Goal: Information Seeking & Learning: Compare options

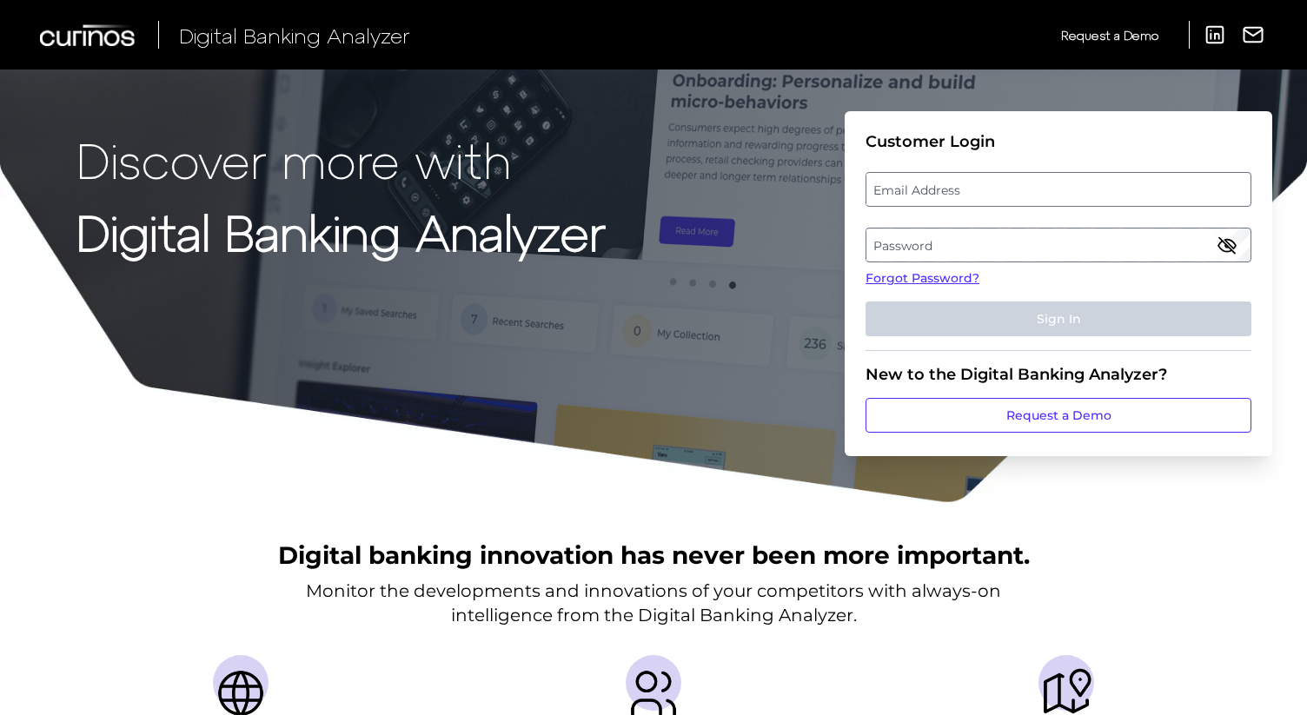
click at [1034, 183] on label "Email Address" at bounding box center [1058, 189] width 383 height 31
click at [1034, 183] on input "email" at bounding box center [1059, 189] width 386 height 35
type input "nicholas.stewart@nationwide.co.uk"
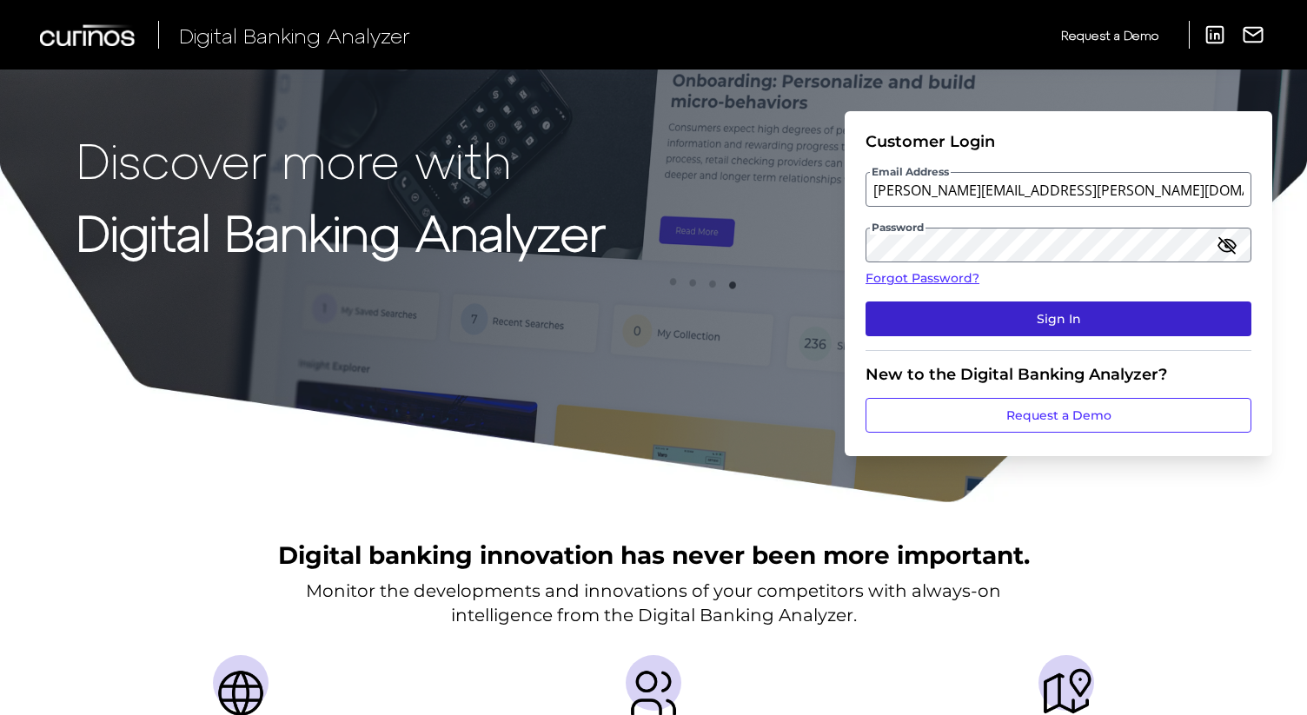
click at [1109, 326] on button "Sign In" at bounding box center [1059, 319] width 386 height 35
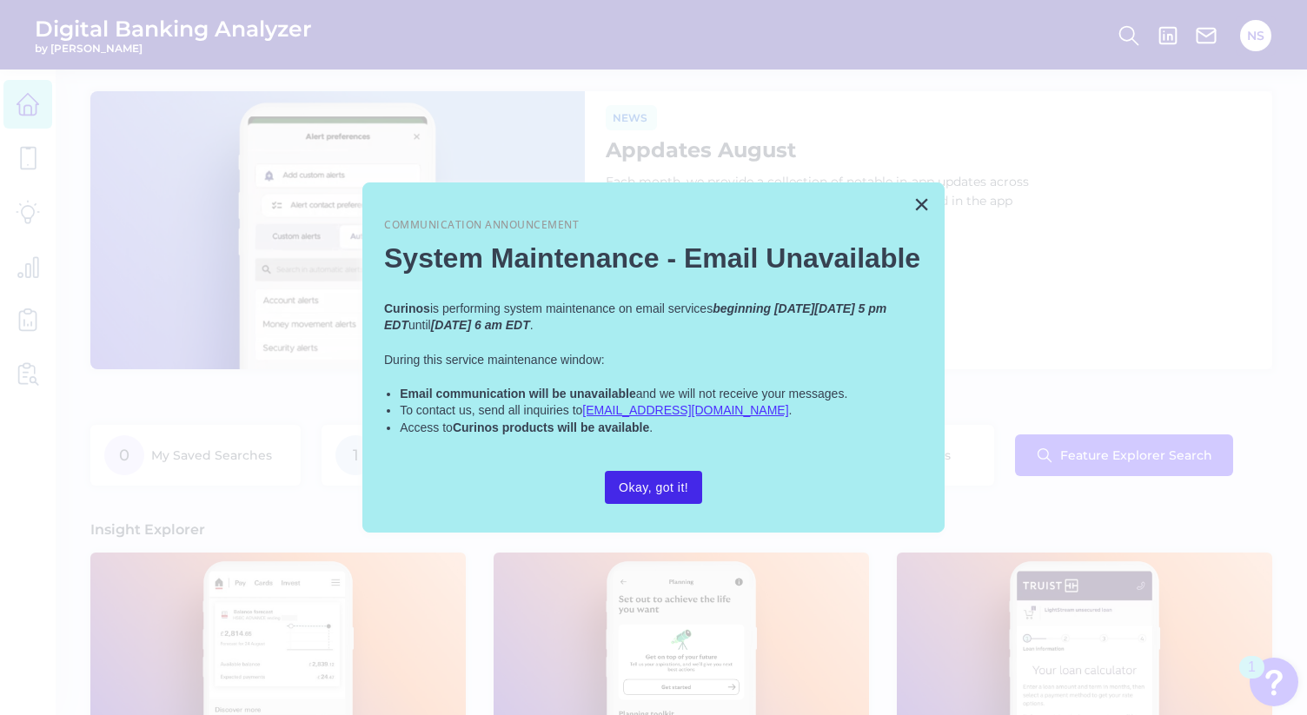
click at [690, 485] on button "Okay, got it!" at bounding box center [653, 487] width 97 height 33
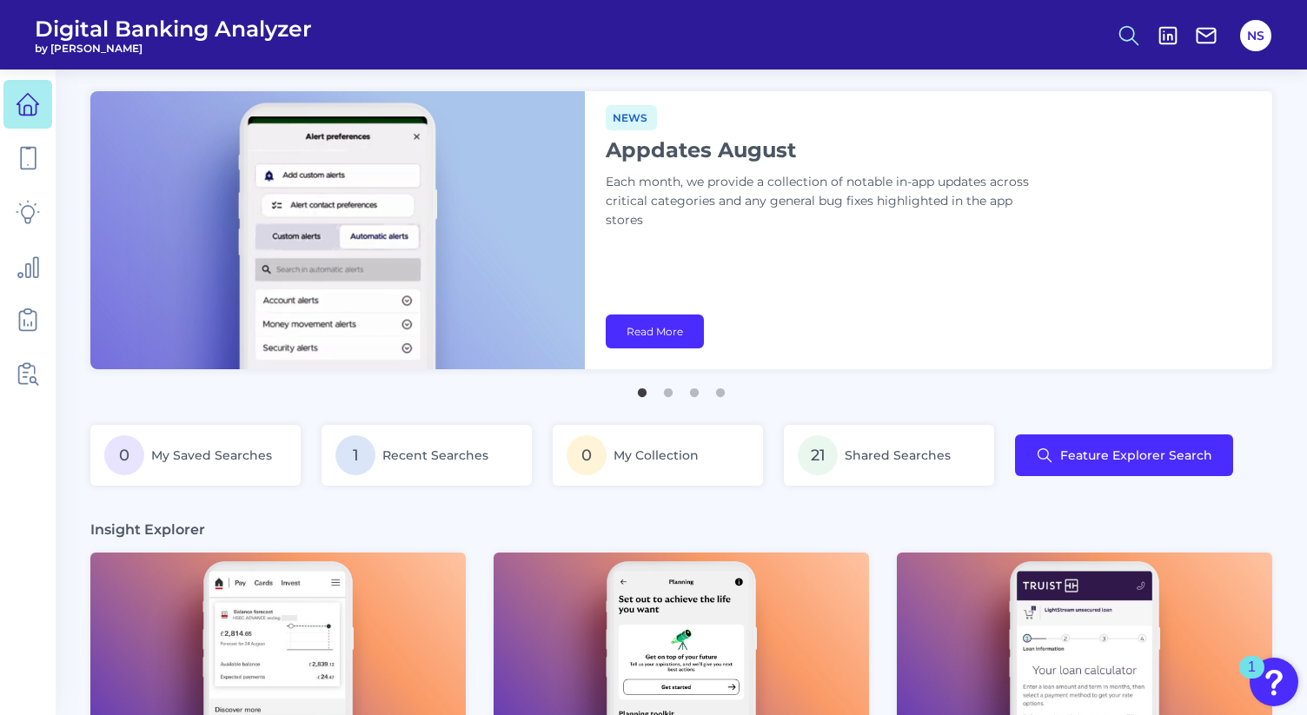
click at [1130, 34] on icon at bounding box center [1129, 35] width 24 height 24
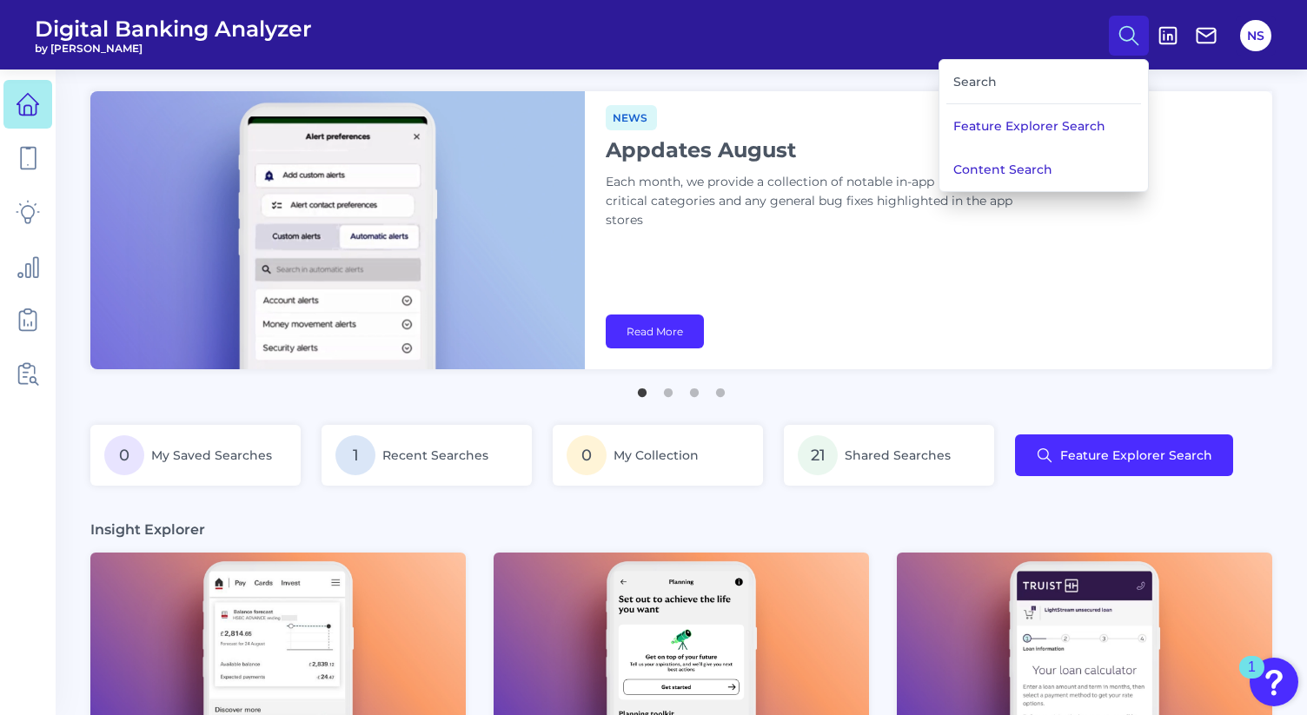
click at [1028, 71] on div "Search" at bounding box center [1044, 82] width 195 height 44
click at [1019, 82] on div "Search" at bounding box center [1044, 82] width 195 height 44
click at [984, 83] on div "Search" at bounding box center [1044, 82] width 195 height 44
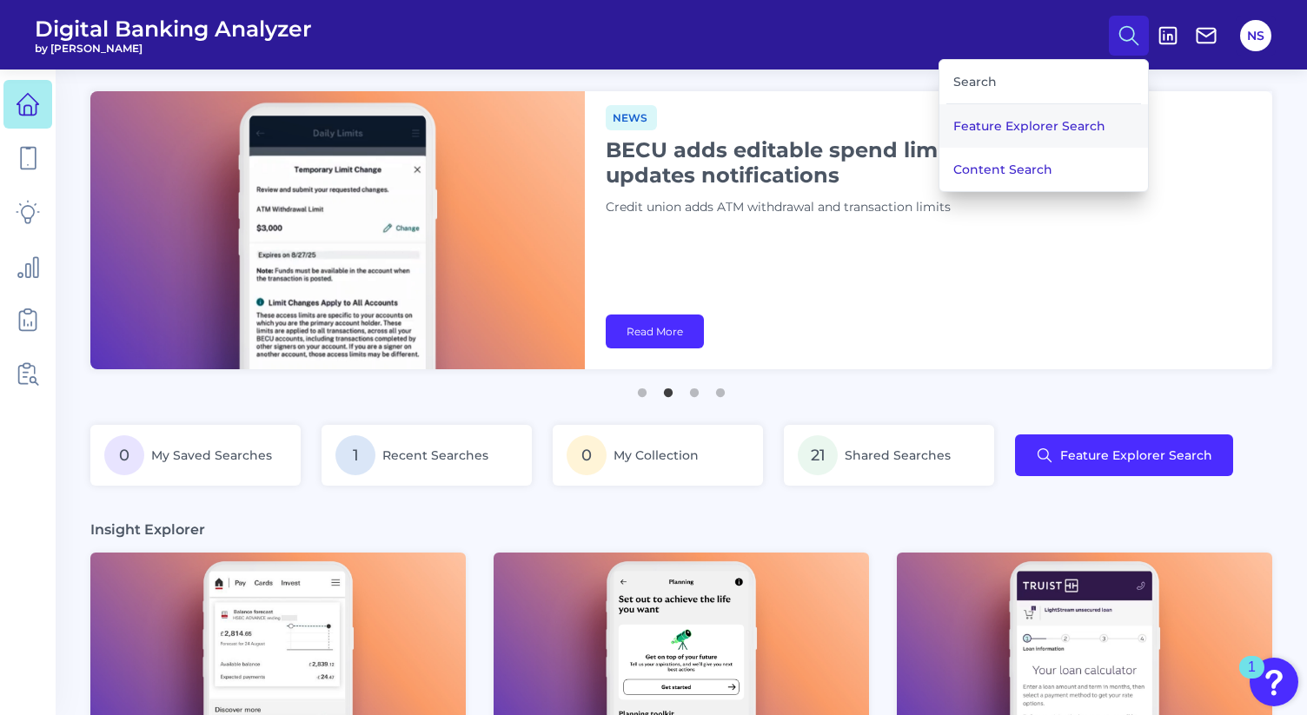
click at [983, 124] on button "Feature Explorer Search" at bounding box center [1044, 125] width 209 height 43
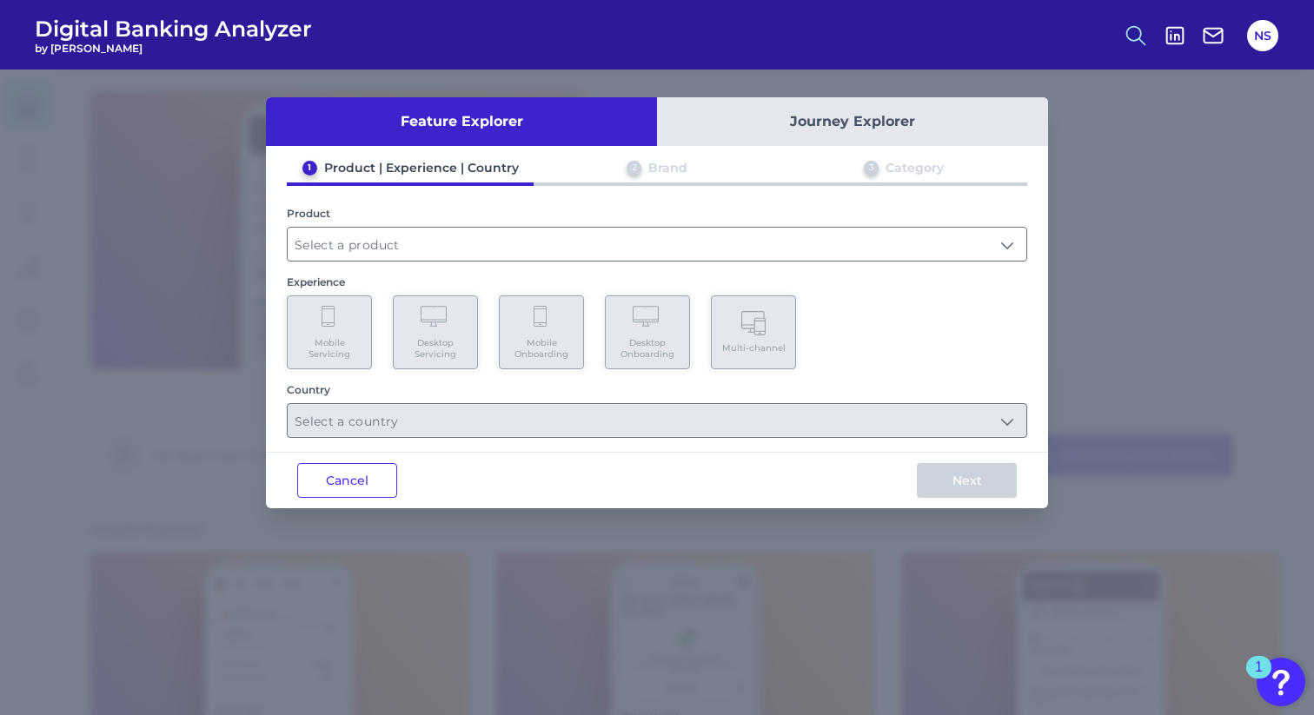
click at [1139, 38] on line at bounding box center [1142, 41] width 6 height 6
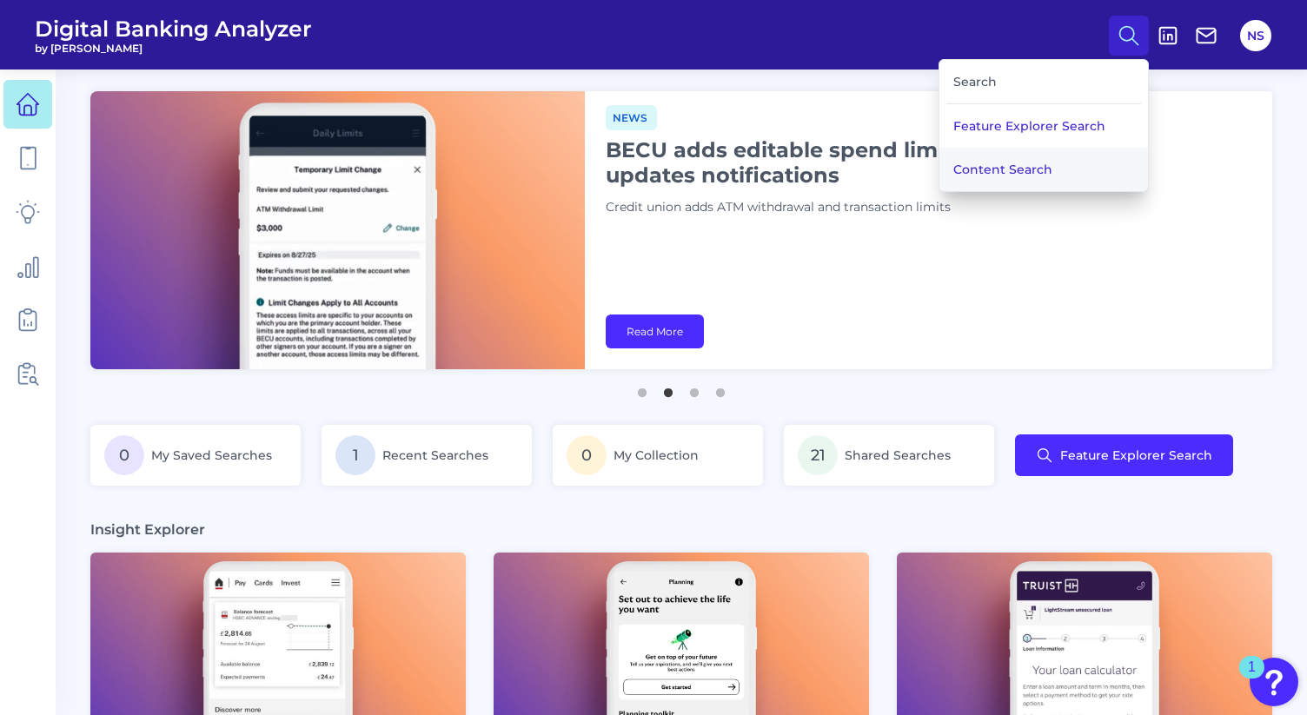
click at [1009, 162] on button "Content Search" at bounding box center [1044, 169] width 209 height 43
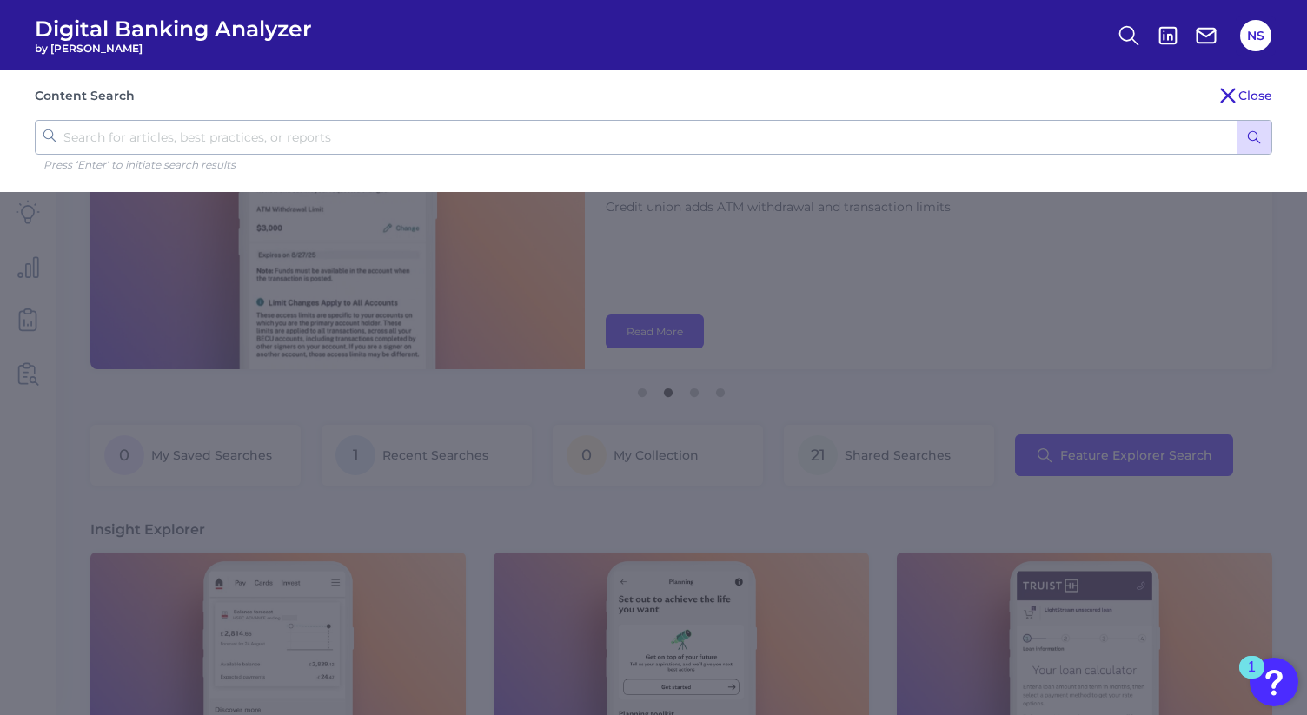
click at [842, 143] on input "text" at bounding box center [654, 137] width 1238 height 35
type input "secure email"
click at [1237, 121] on button "submit" at bounding box center [1254, 137] width 35 height 33
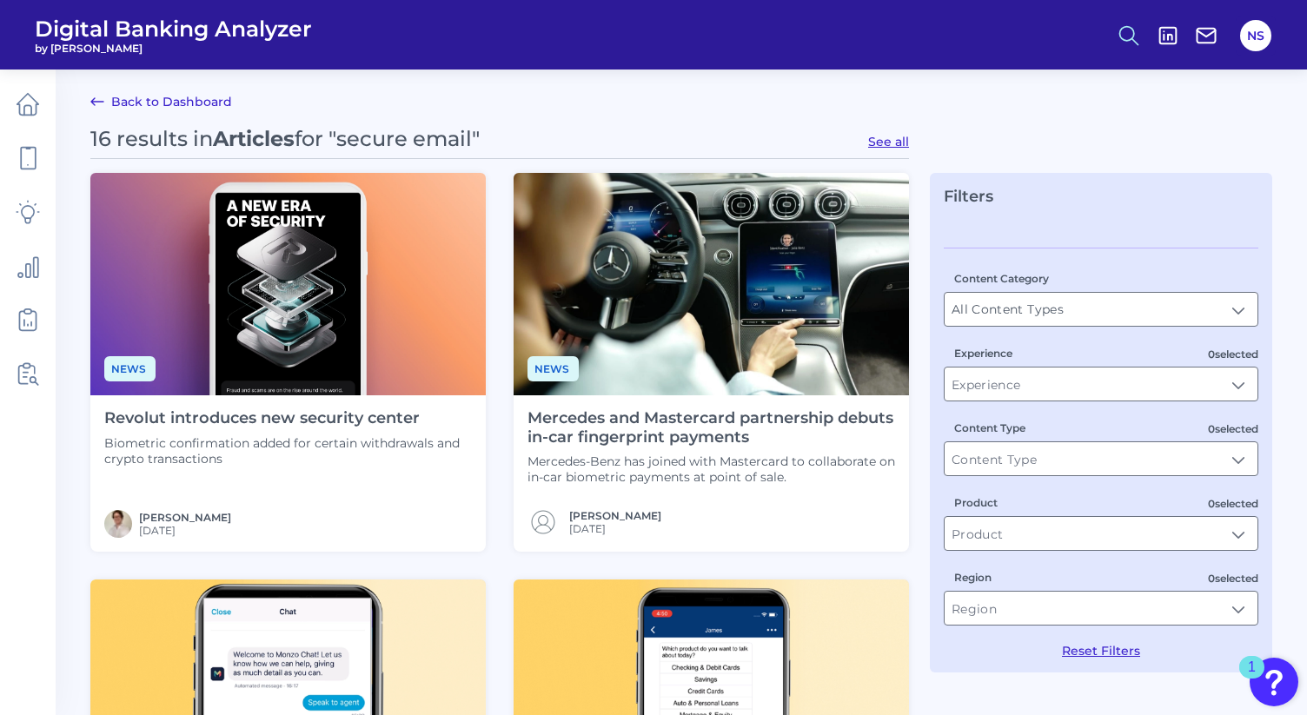
click at [1118, 37] on icon at bounding box center [1129, 35] width 24 height 24
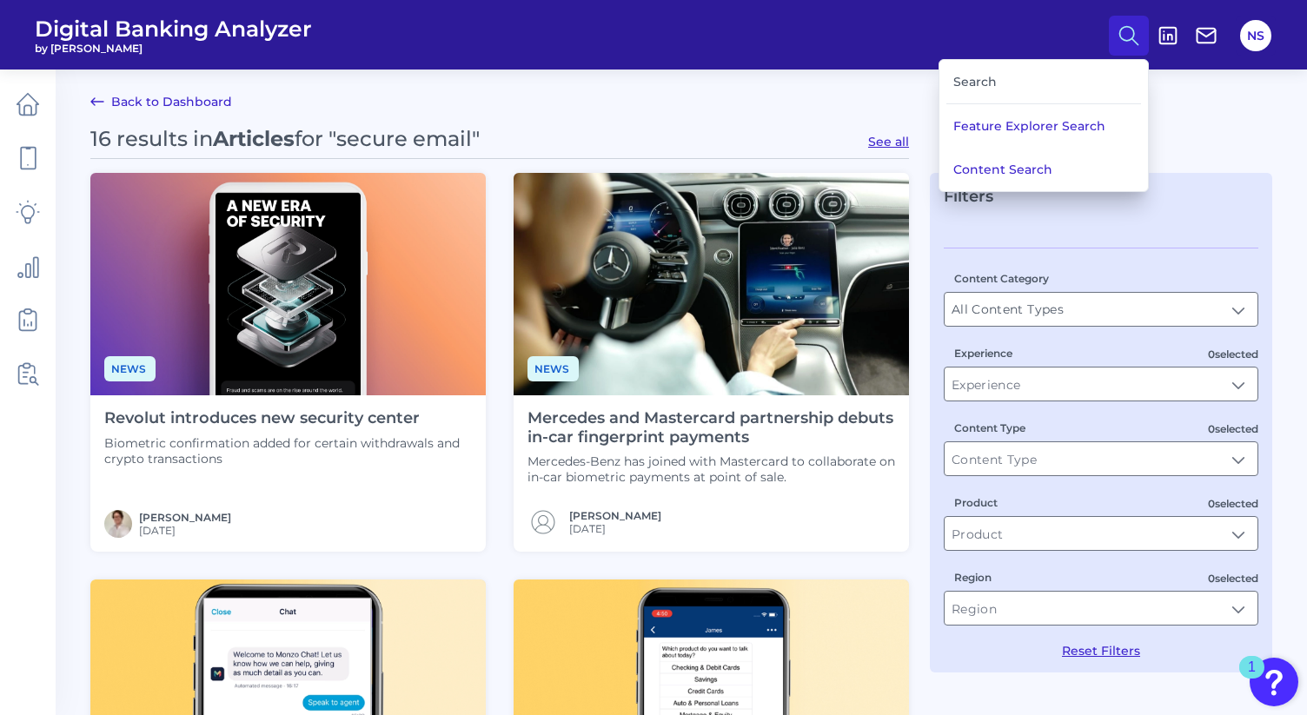
click at [990, 88] on div "Search" at bounding box center [1044, 82] width 195 height 44
click at [986, 155] on button "Content Search" at bounding box center [1044, 169] width 209 height 43
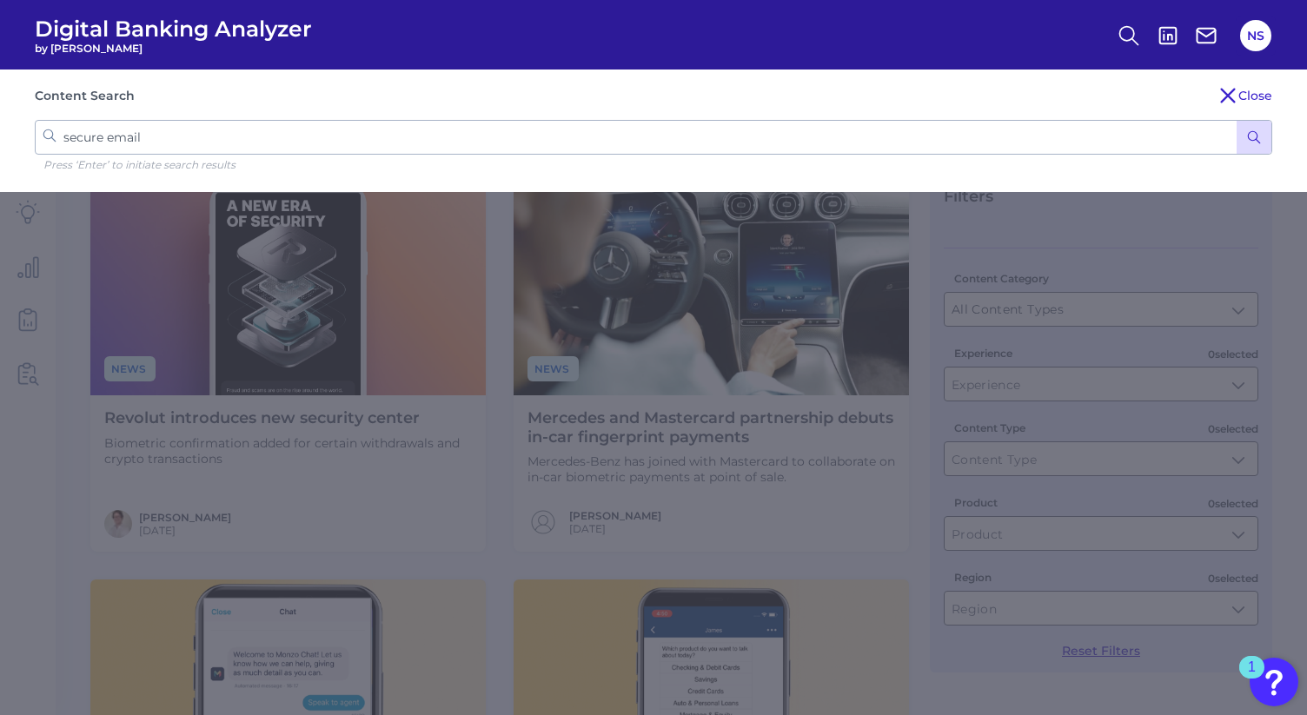
click at [787, 133] on input "secure email" at bounding box center [654, 137] width 1238 height 35
type input "emial"
click at [1237, 121] on button "submit" at bounding box center [1254, 137] width 35 height 33
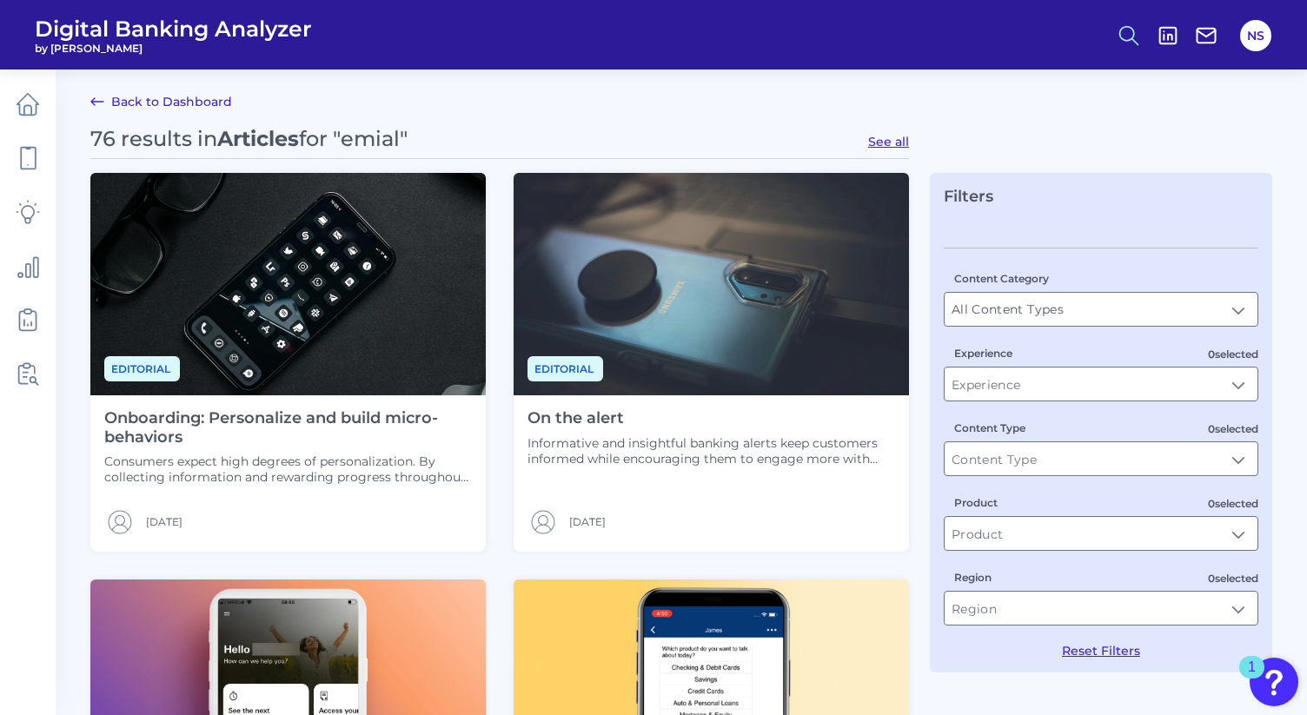
click at [1133, 41] on icon at bounding box center [1129, 35] width 24 height 24
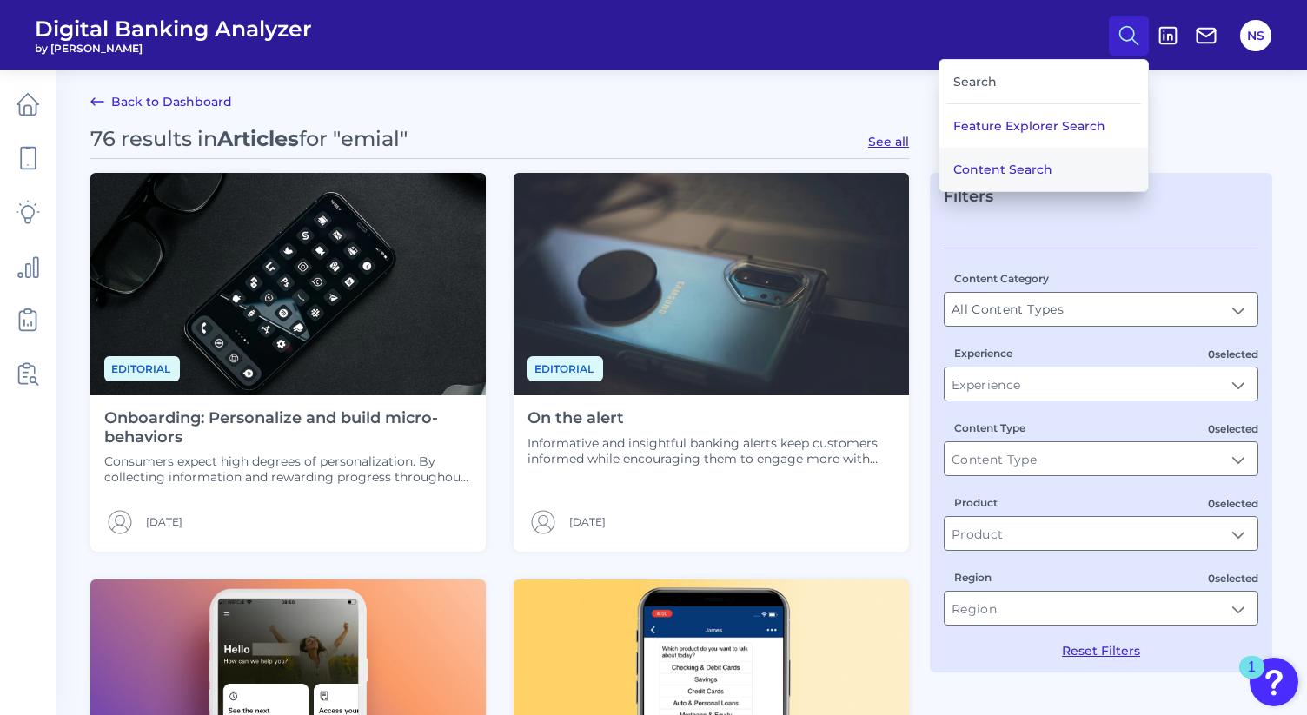
click at [1024, 163] on button "Content Search" at bounding box center [1044, 169] width 209 height 43
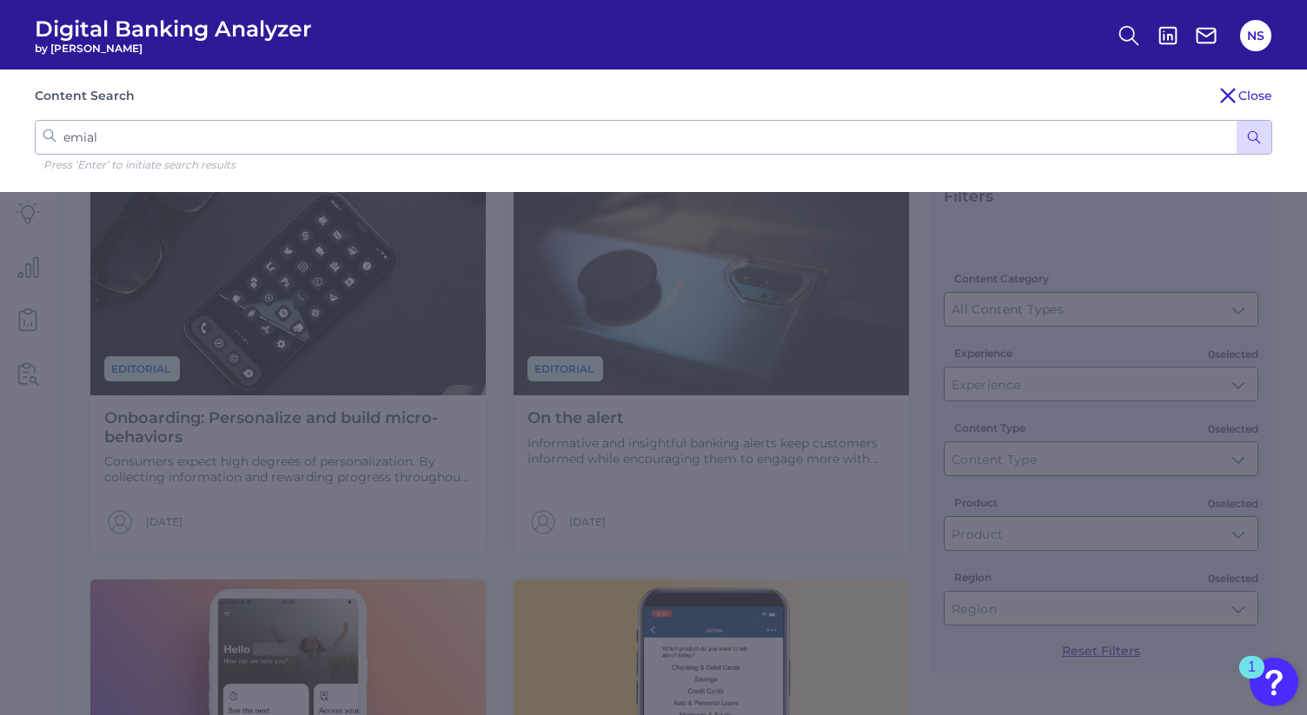
click at [276, 143] on input "emial" at bounding box center [654, 137] width 1238 height 35
type input "email"
click at [1237, 121] on button "submit" at bounding box center [1254, 137] width 35 height 33
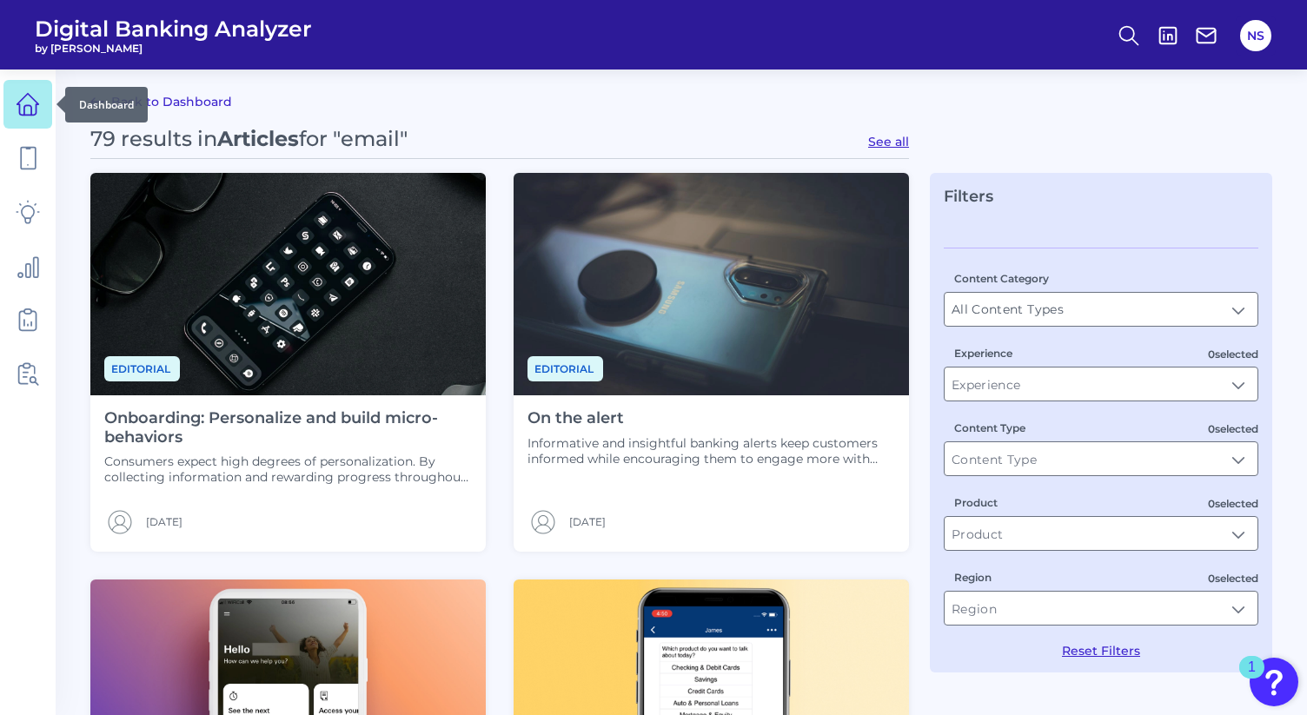
click at [30, 111] on icon at bounding box center [27, 110] width 7 height 10
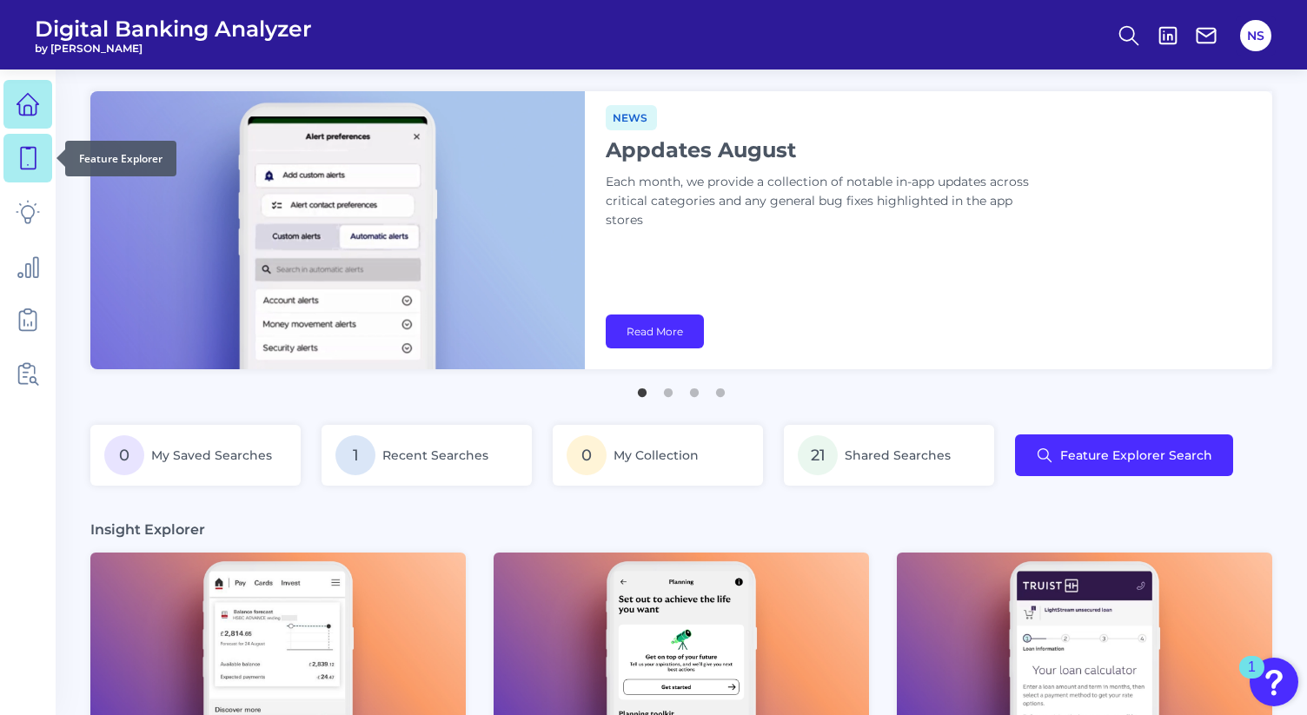
click at [31, 156] on icon at bounding box center [28, 158] width 24 height 24
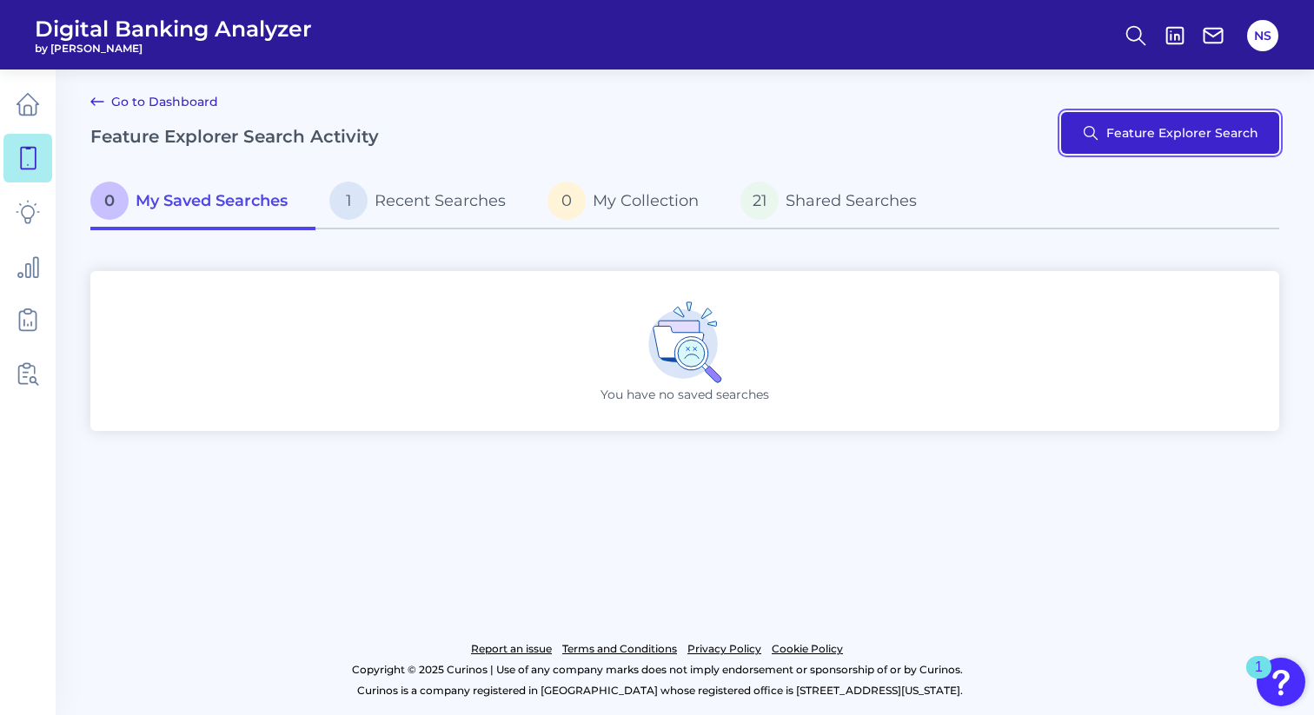
click at [1126, 136] on button "Feature Explorer Search" at bounding box center [1170, 133] width 218 height 42
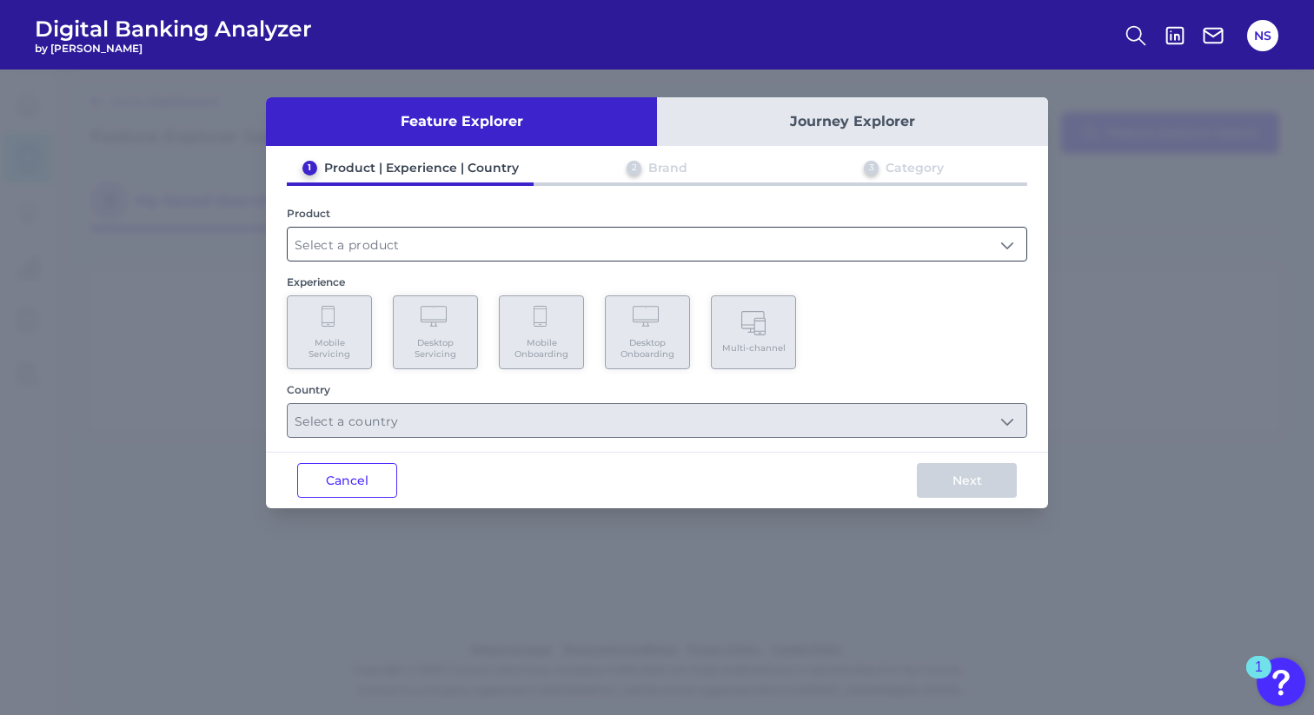
click at [745, 239] on input "text" at bounding box center [657, 244] width 739 height 33
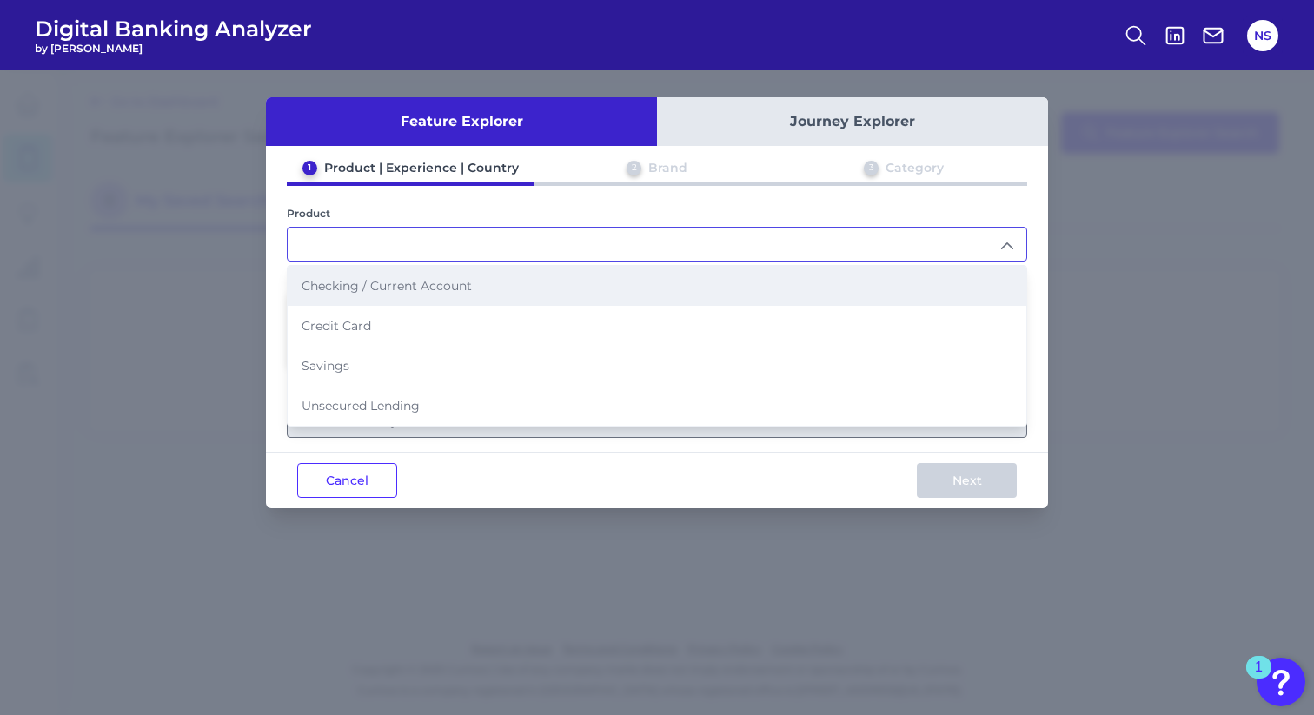
click at [685, 290] on li "Checking / Current Account" at bounding box center [657, 286] width 739 height 40
type input "Checking / Current Account"
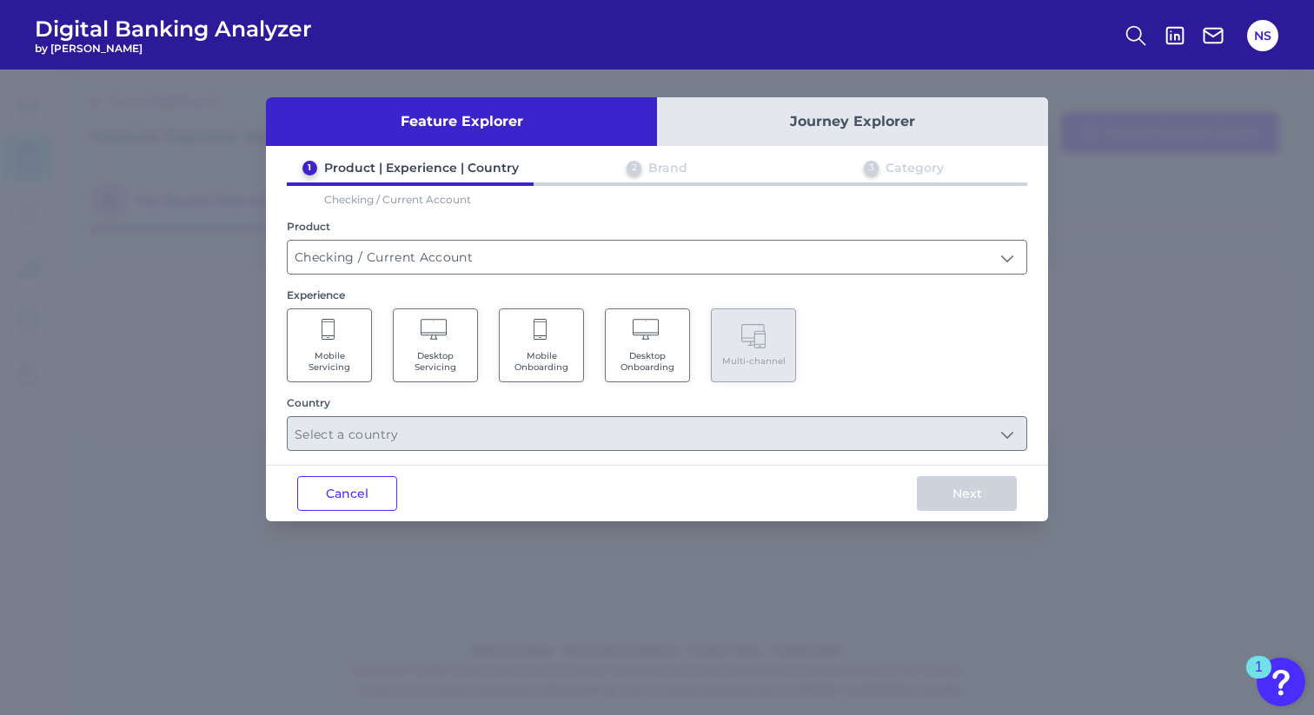
click at [378, 338] on div "Mobile Servicing Desktop Servicing Mobile Onboarding Desktop Onboarding Multi-c…" at bounding box center [657, 346] width 741 height 74
click at [349, 342] on Servicing "Mobile Servicing" at bounding box center [329, 346] width 85 height 74
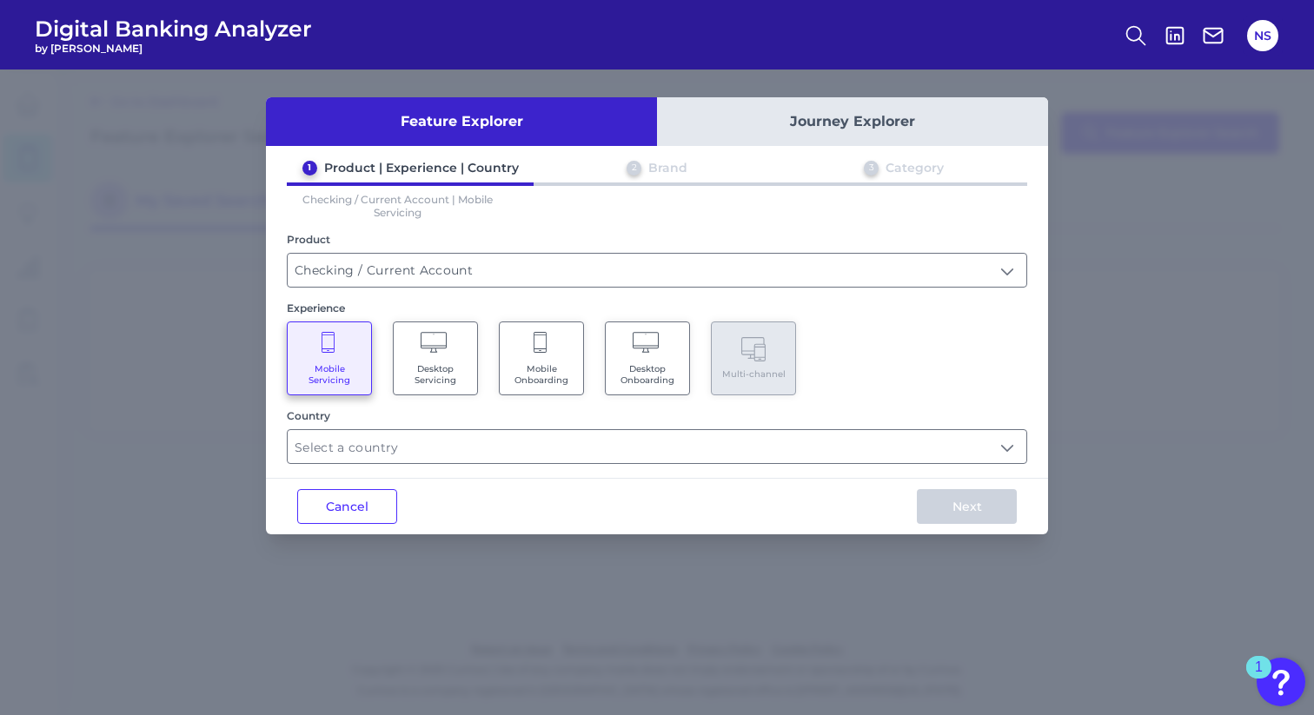
click at [431, 338] on icon at bounding box center [436, 344] width 30 height 24
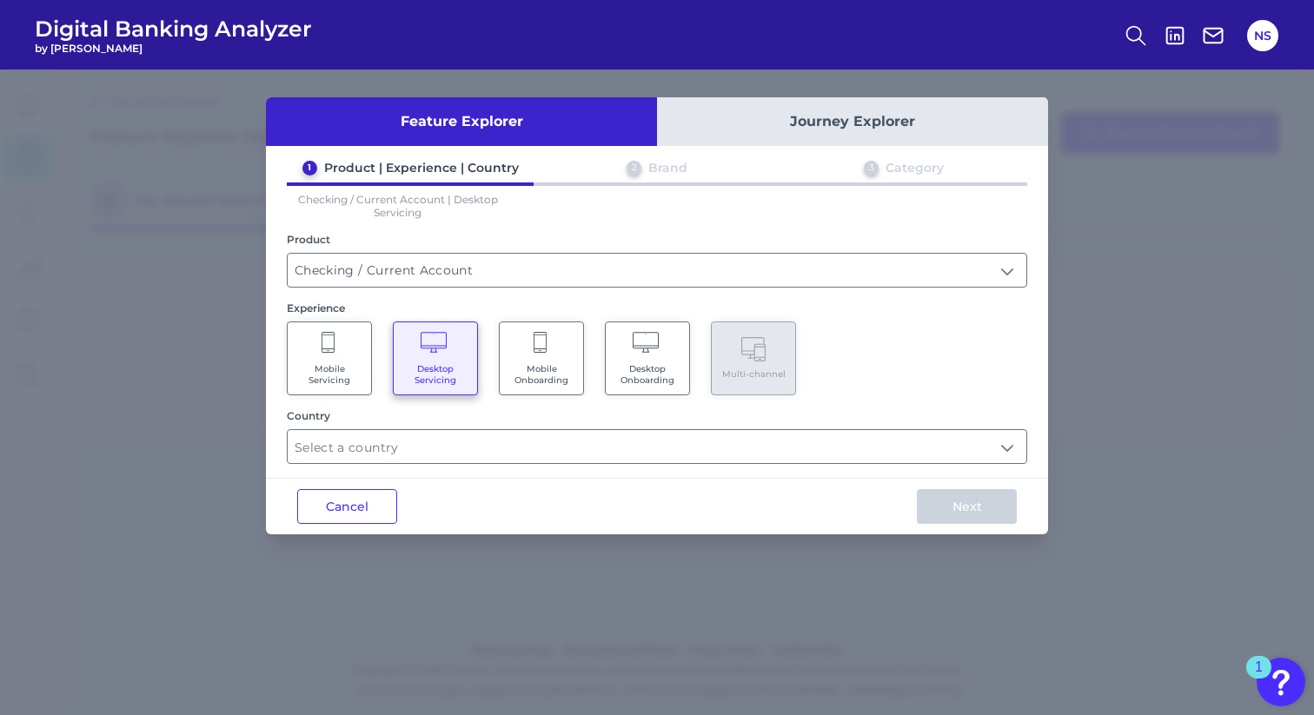
click at [332, 355] on Servicing "Mobile Servicing" at bounding box center [329, 359] width 85 height 74
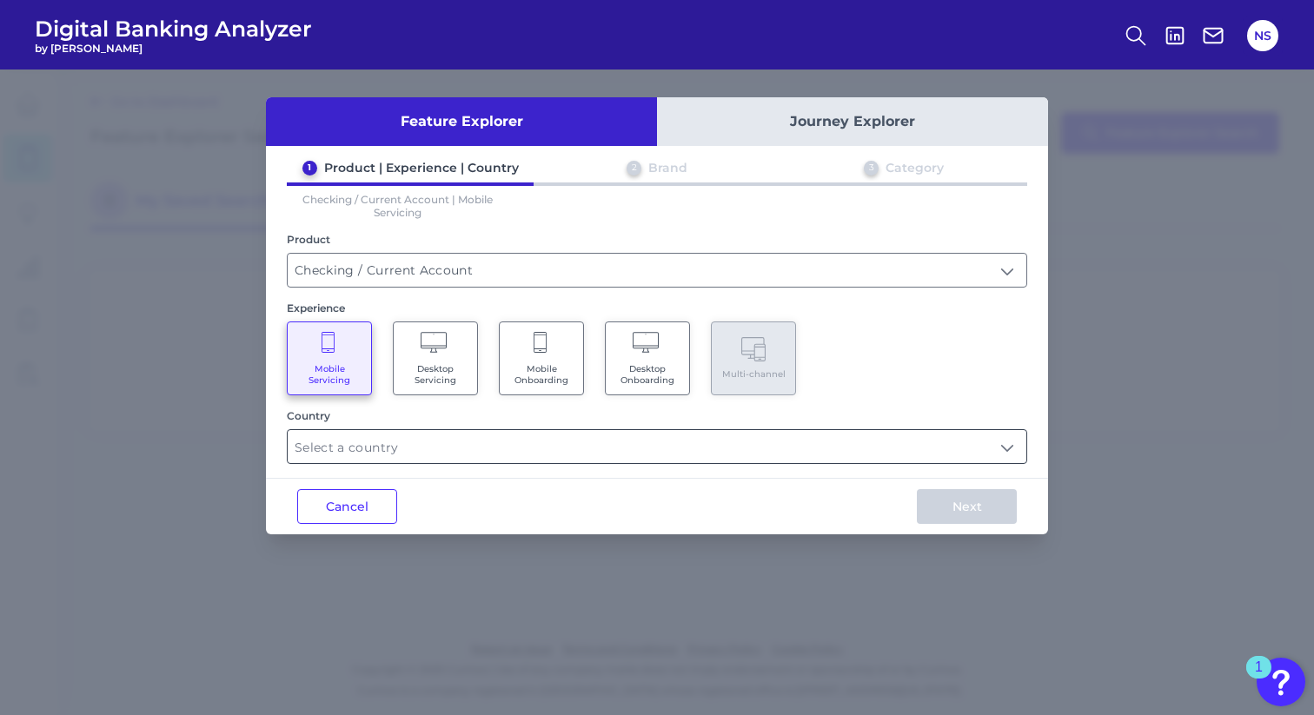
click at [425, 444] on input "text" at bounding box center [657, 446] width 739 height 33
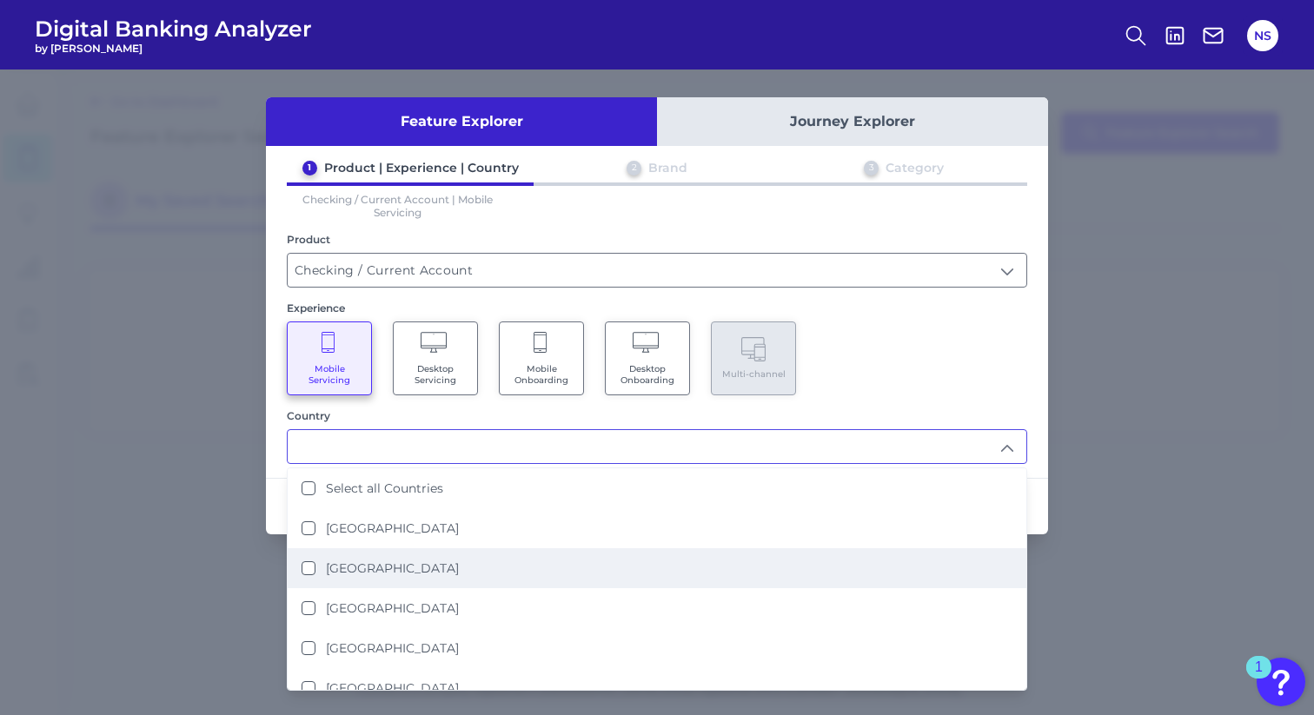
click at [311, 561] on Kingdom "United Kingdom" at bounding box center [309, 568] width 14 height 14
type input "United Kingdom"
click at [1039, 355] on div "1 Product | Experience | Country 2 Brand 3 Category Checking / Current Account …" at bounding box center [657, 312] width 782 height 304
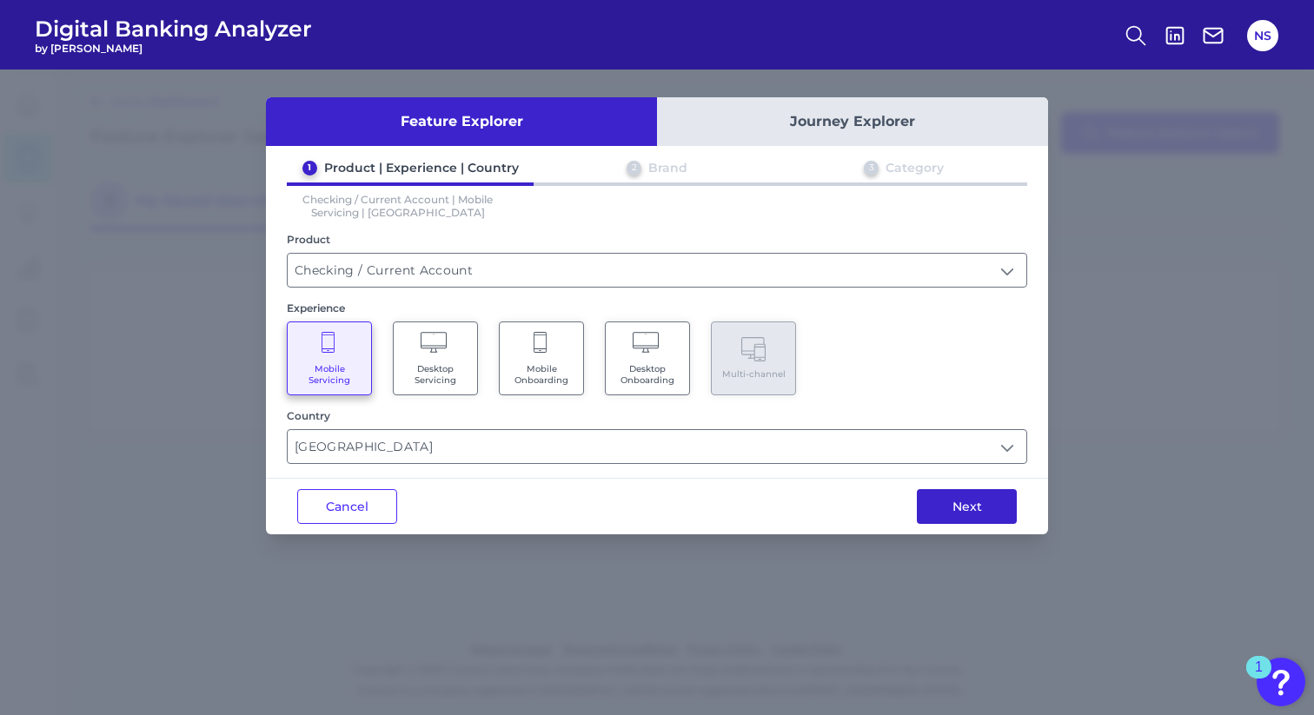
click at [947, 499] on button "Next" at bounding box center [967, 506] width 100 height 35
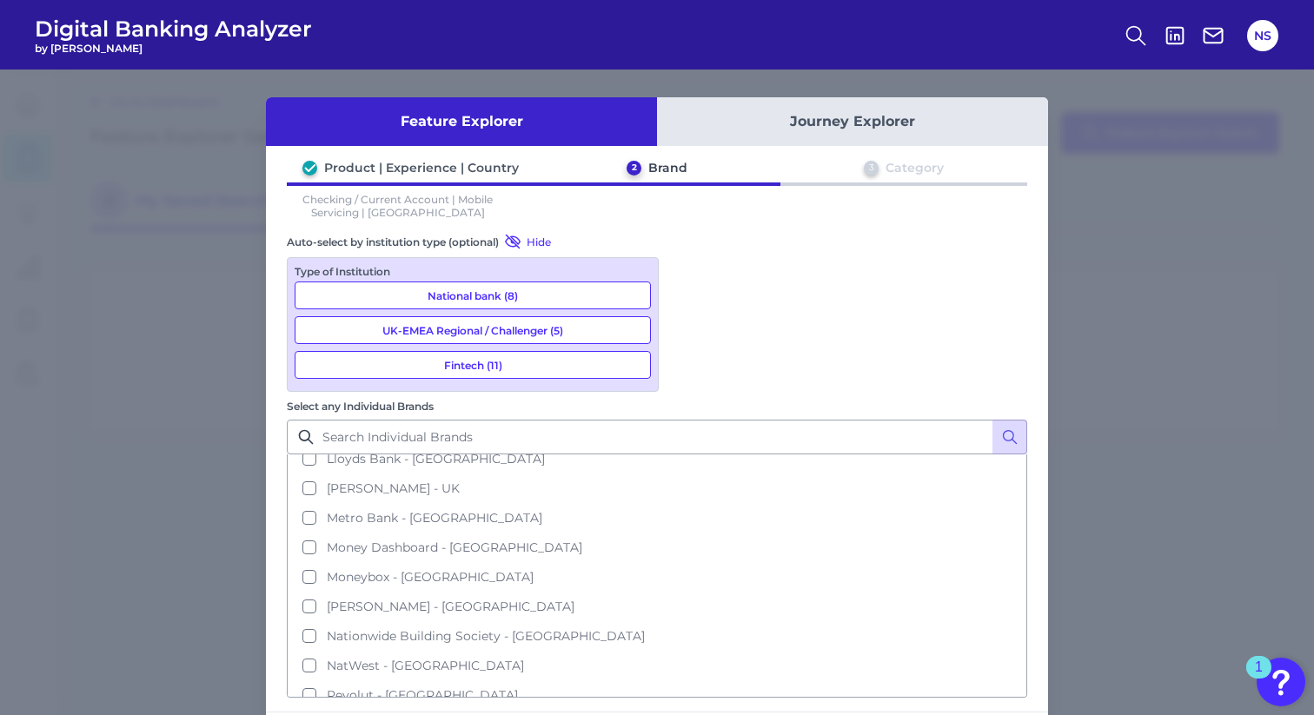
scroll to position [476, 0]
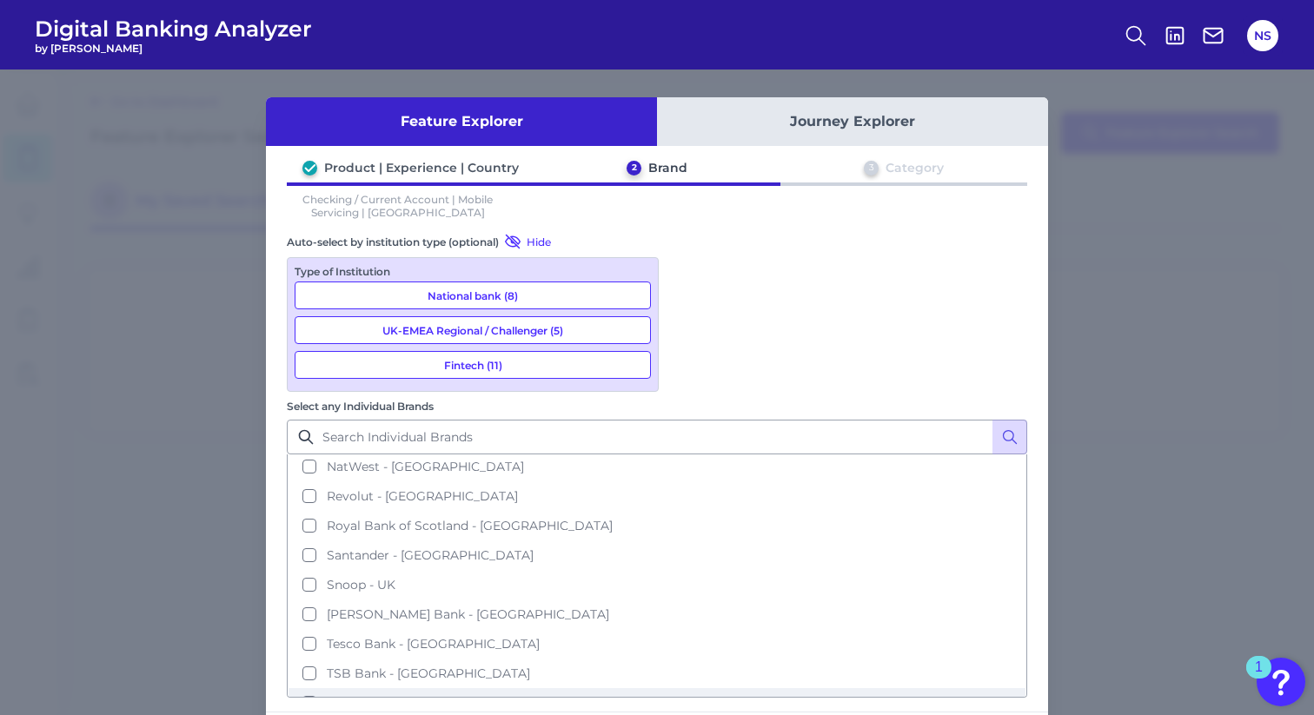
click at [685, 688] on button "Virgin Money - UK" at bounding box center [657, 703] width 737 height 30
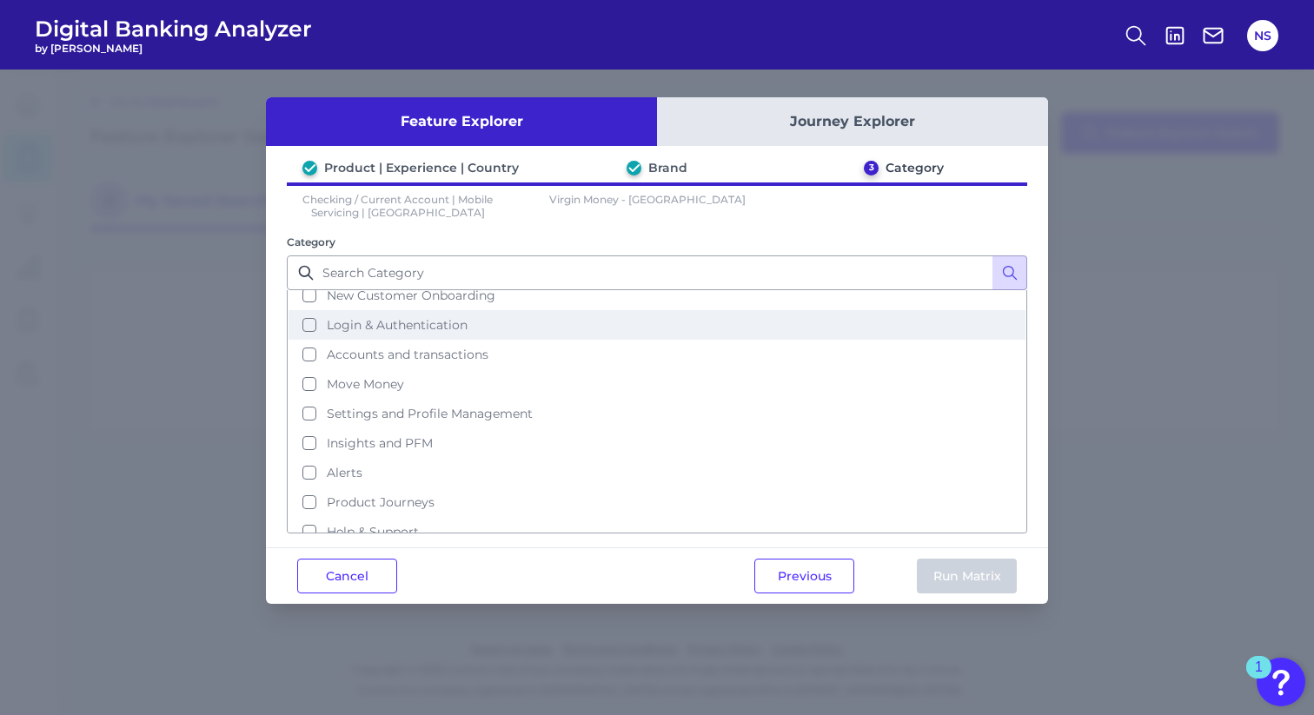
scroll to position [75, 0]
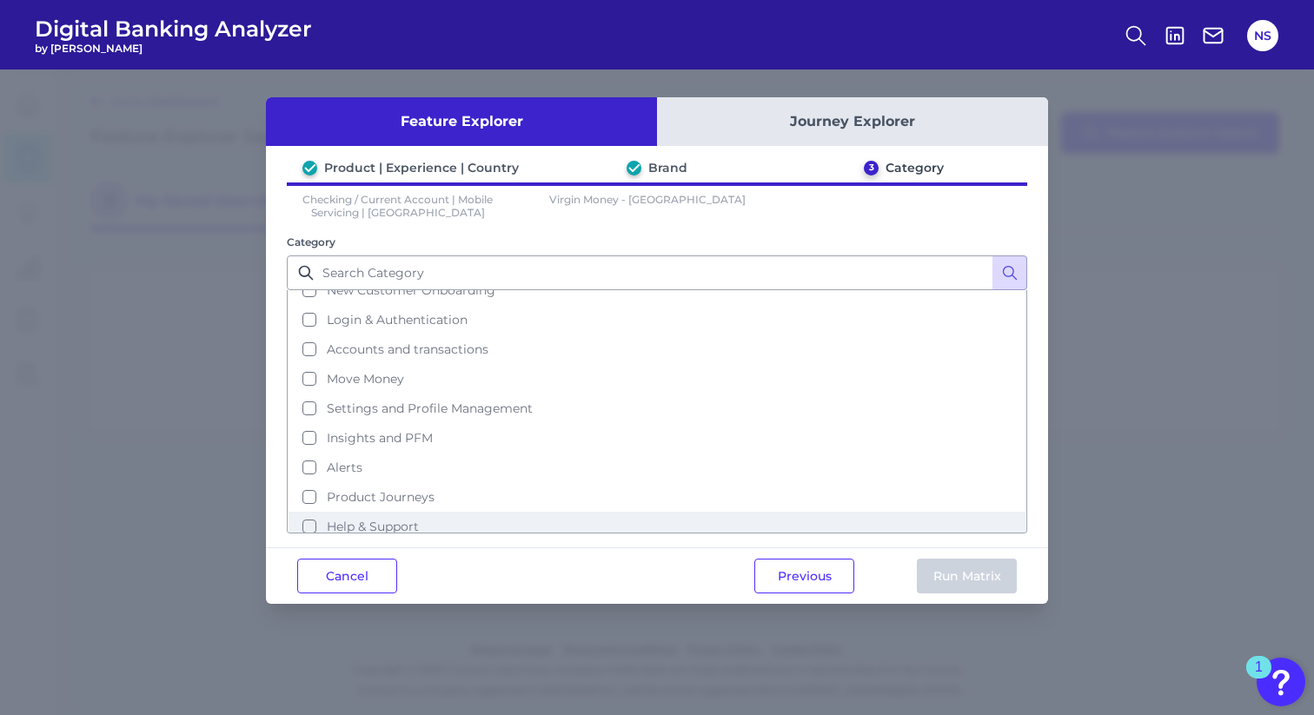
click at [307, 515] on button "Help & Support" at bounding box center [657, 527] width 737 height 30
click at [949, 572] on button "Run Matrix" at bounding box center [967, 576] width 100 height 35
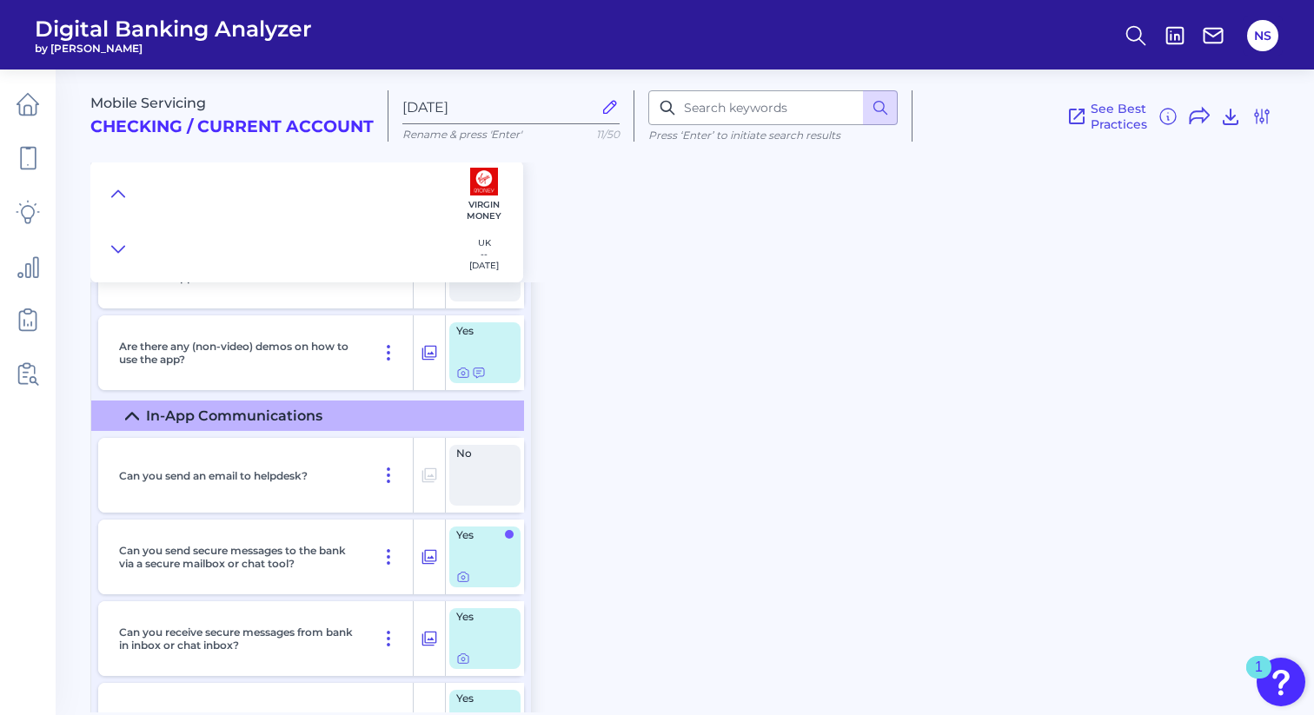
scroll to position [292, 0]
click at [394, 561] on icon at bounding box center [388, 559] width 21 height 21
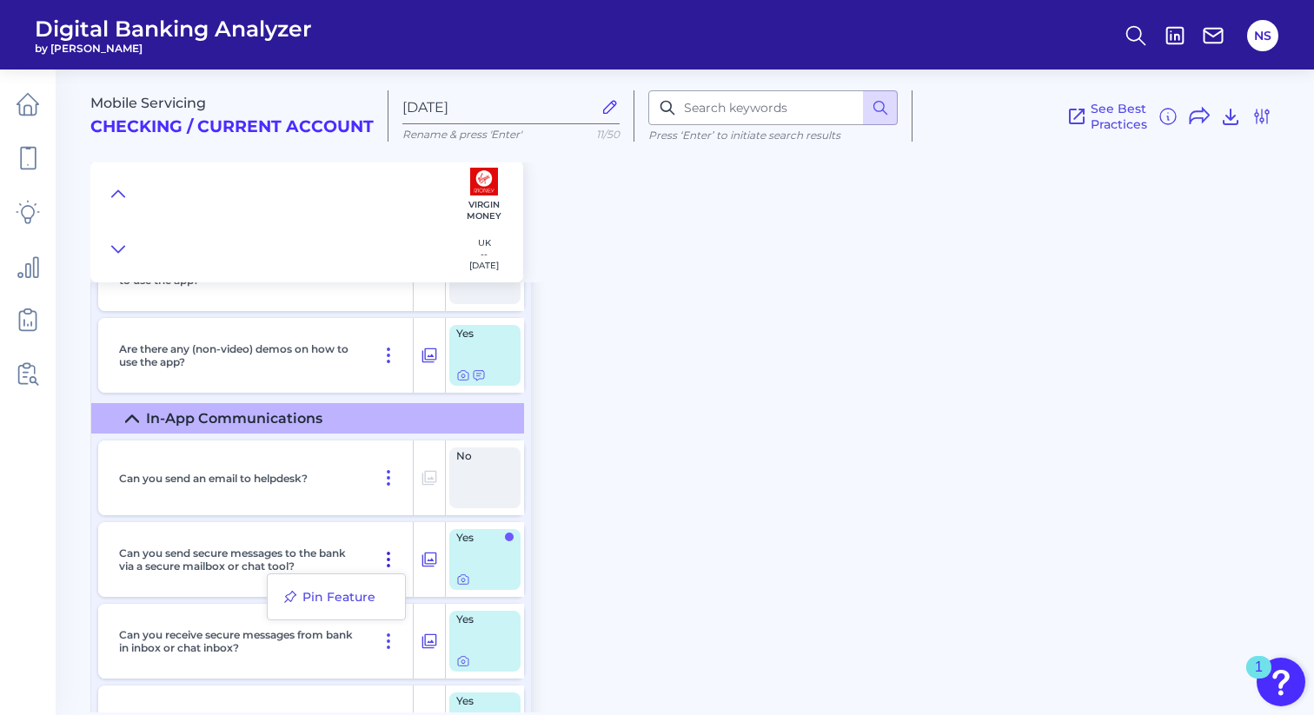
click at [392, 561] on icon at bounding box center [388, 559] width 21 height 21
click at [433, 558] on icon at bounding box center [429, 559] width 17 height 21
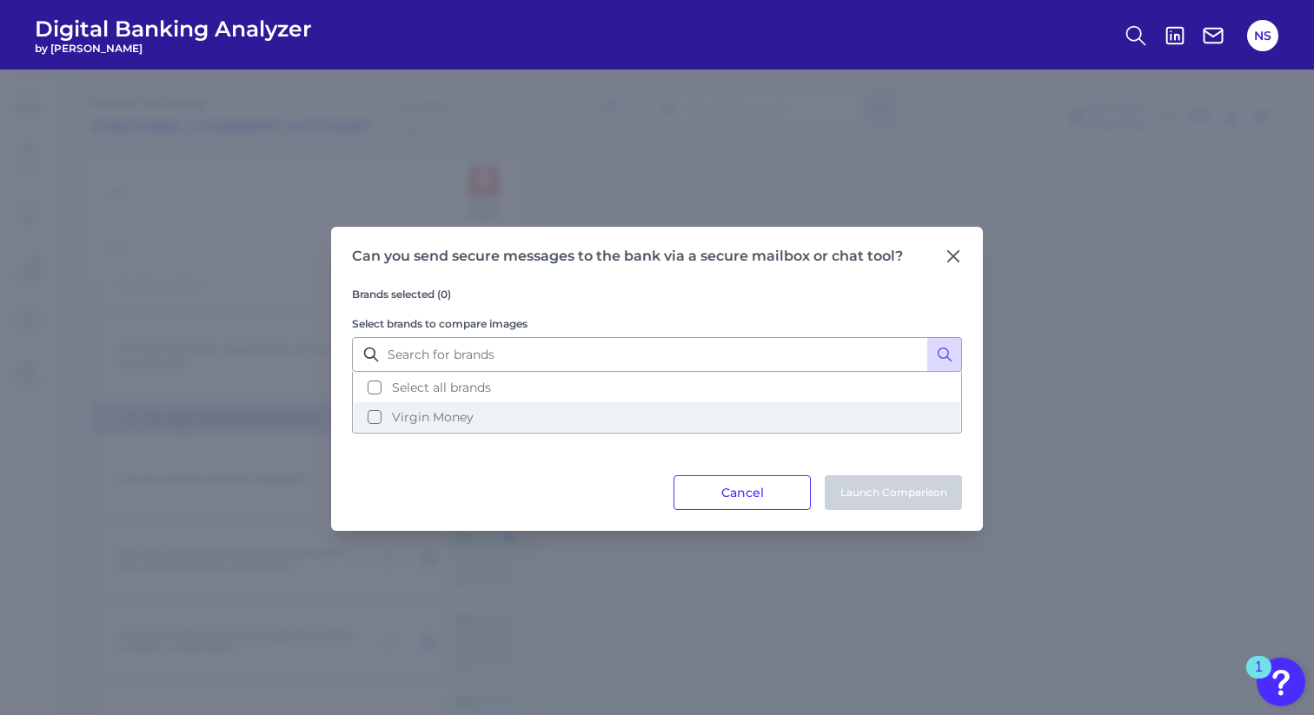
click at [381, 418] on button "Virgin Money" at bounding box center [657, 417] width 607 height 30
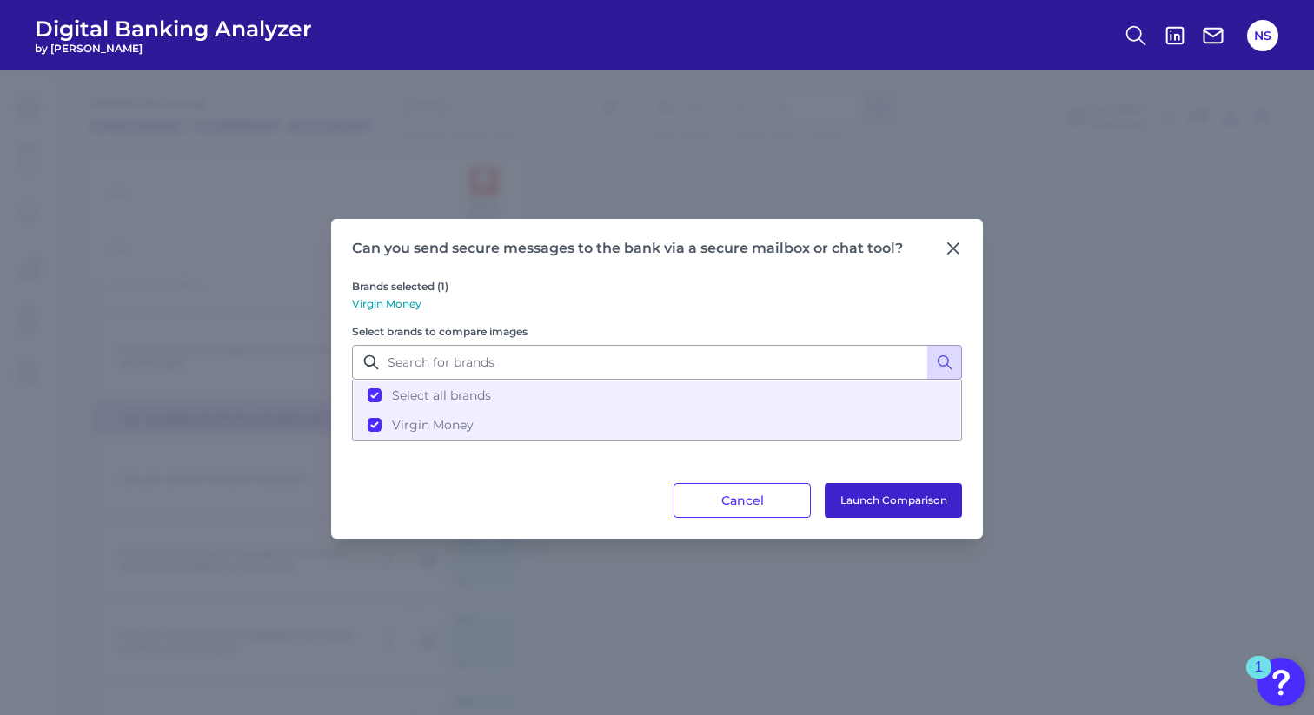
click at [860, 502] on button "Launch Comparison" at bounding box center [893, 500] width 137 height 35
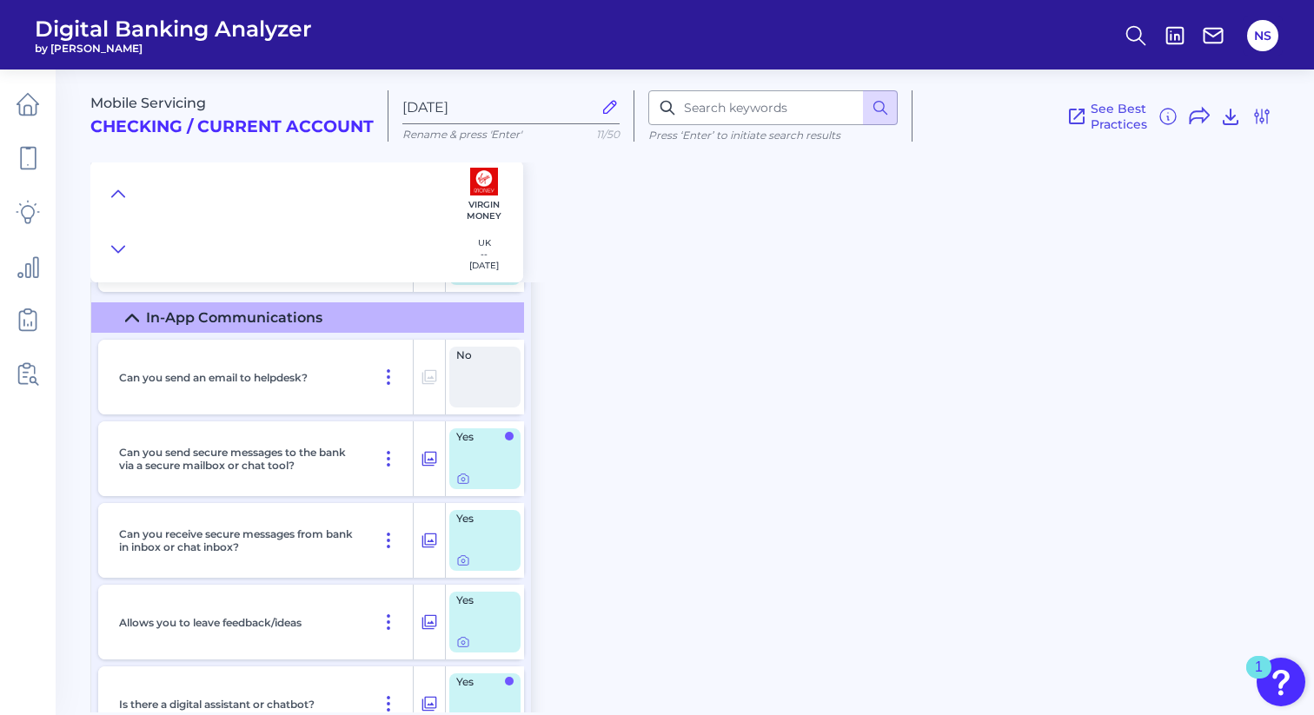
scroll to position [396, 0]
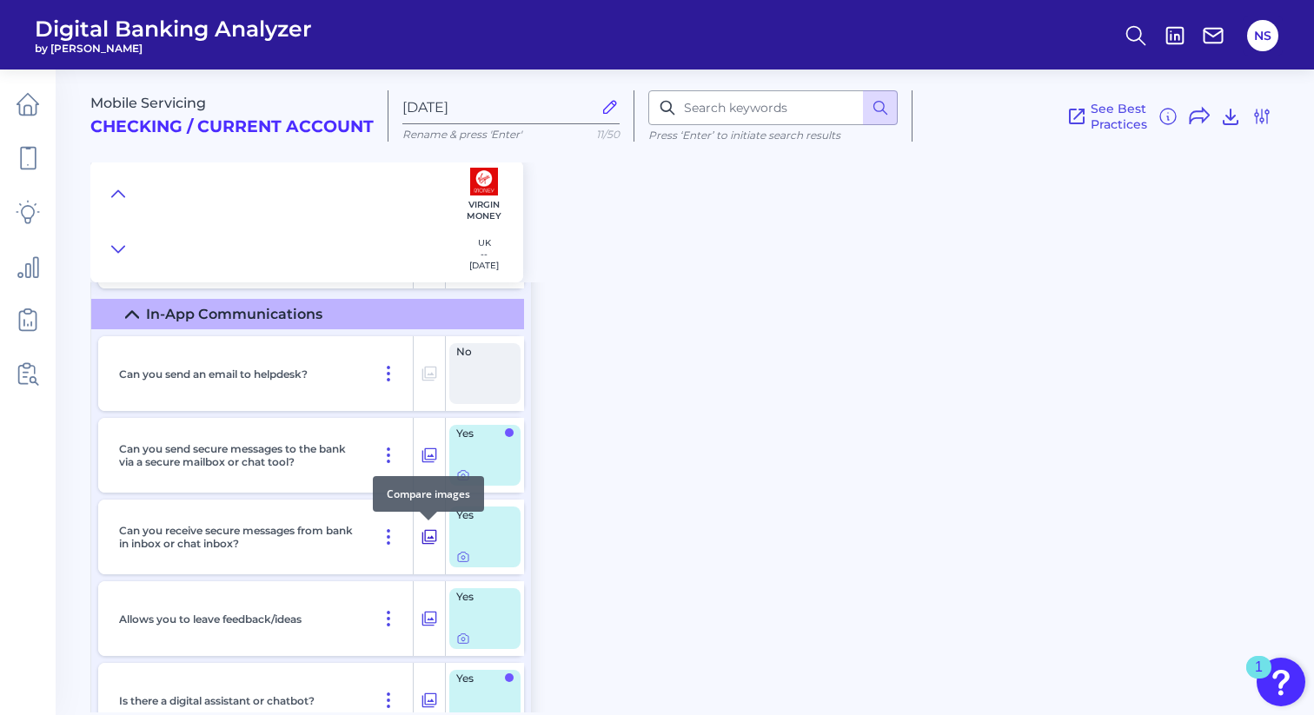
click at [433, 538] on icon at bounding box center [429, 537] width 17 height 21
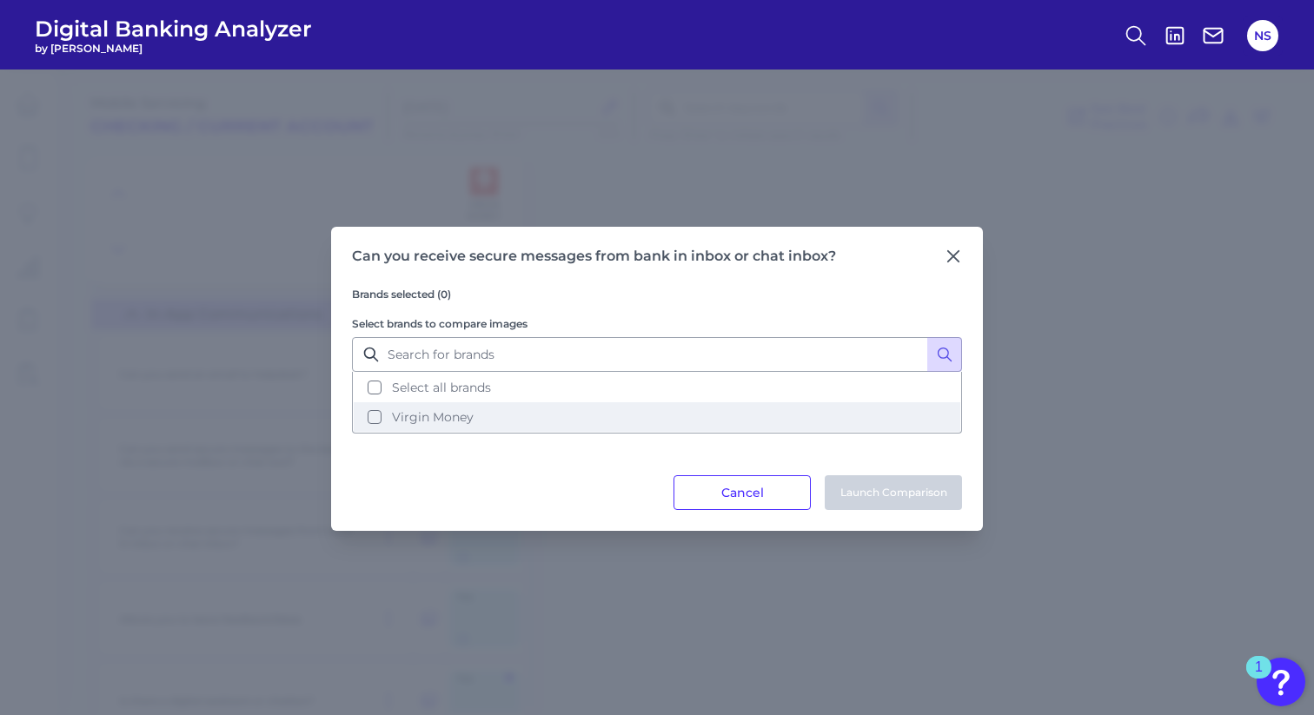
click at [415, 415] on span "Virgin Money" at bounding box center [433, 417] width 82 height 16
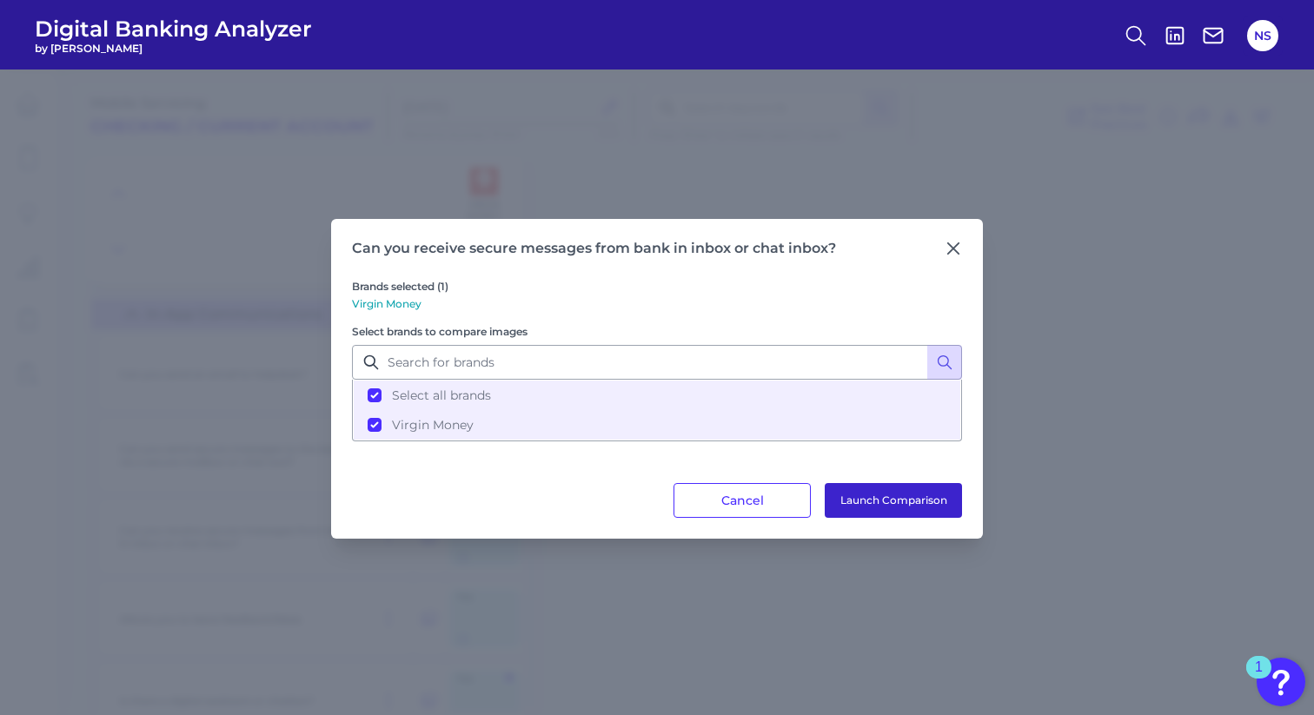
click at [875, 488] on button "Launch Comparison" at bounding box center [893, 500] width 137 height 35
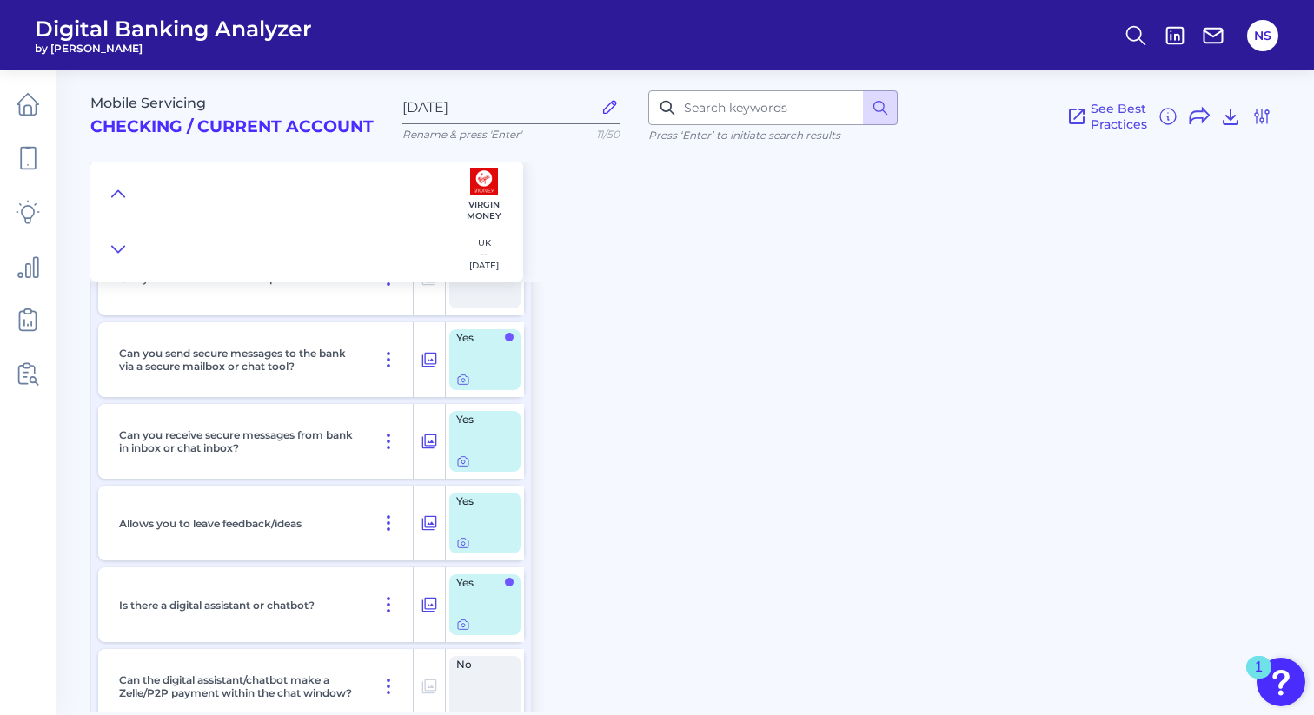
scroll to position [495, 0]
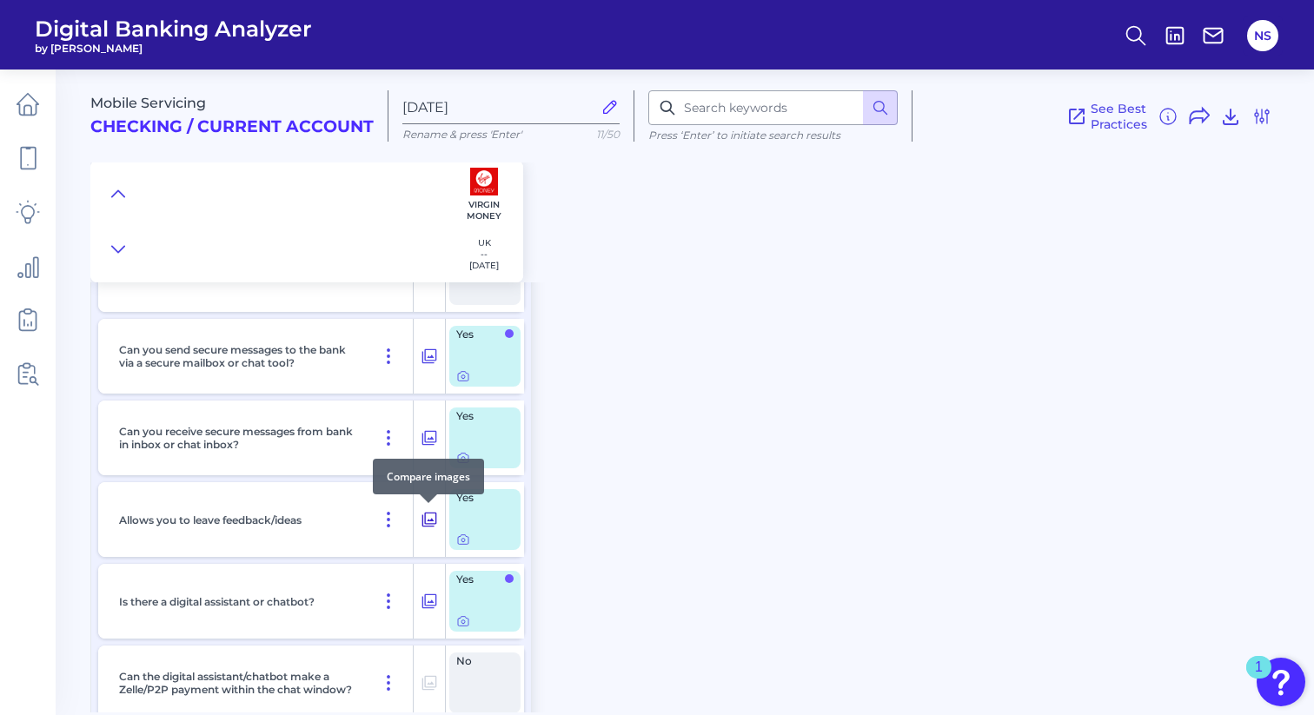
click at [431, 523] on icon at bounding box center [429, 519] width 17 height 21
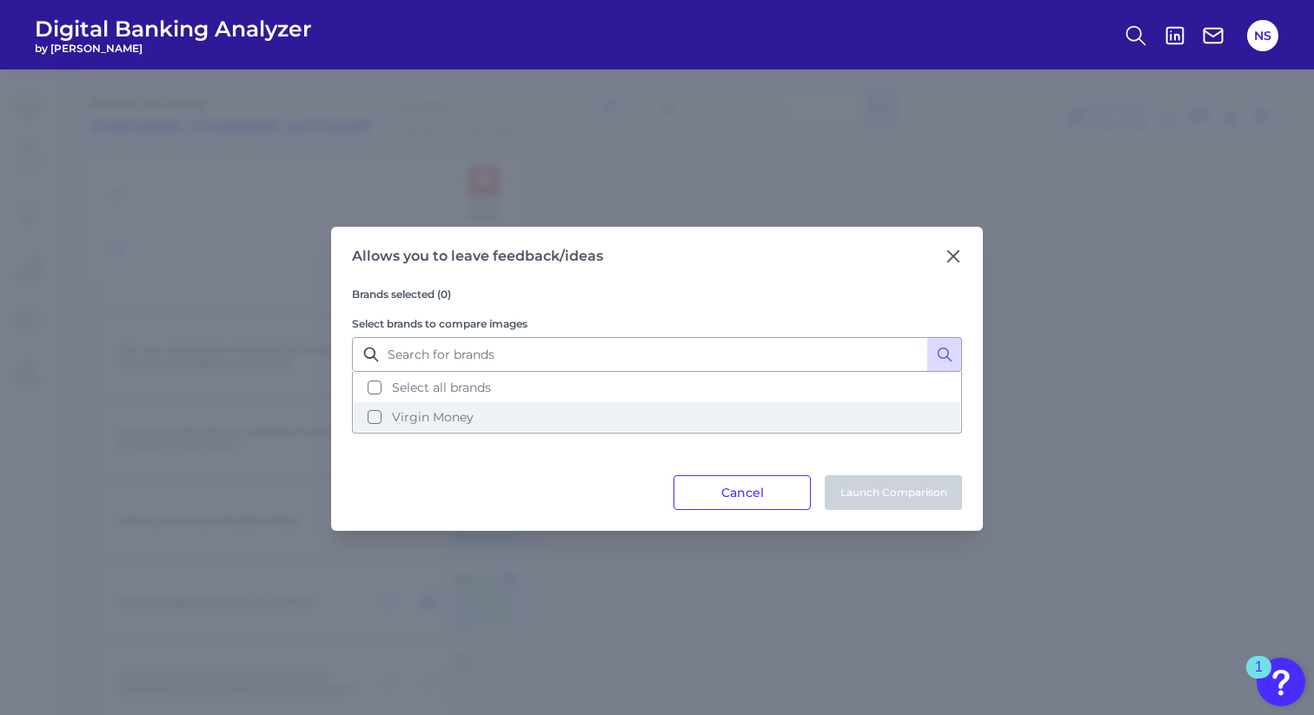
click at [432, 418] on span "Virgin Money" at bounding box center [433, 417] width 82 height 16
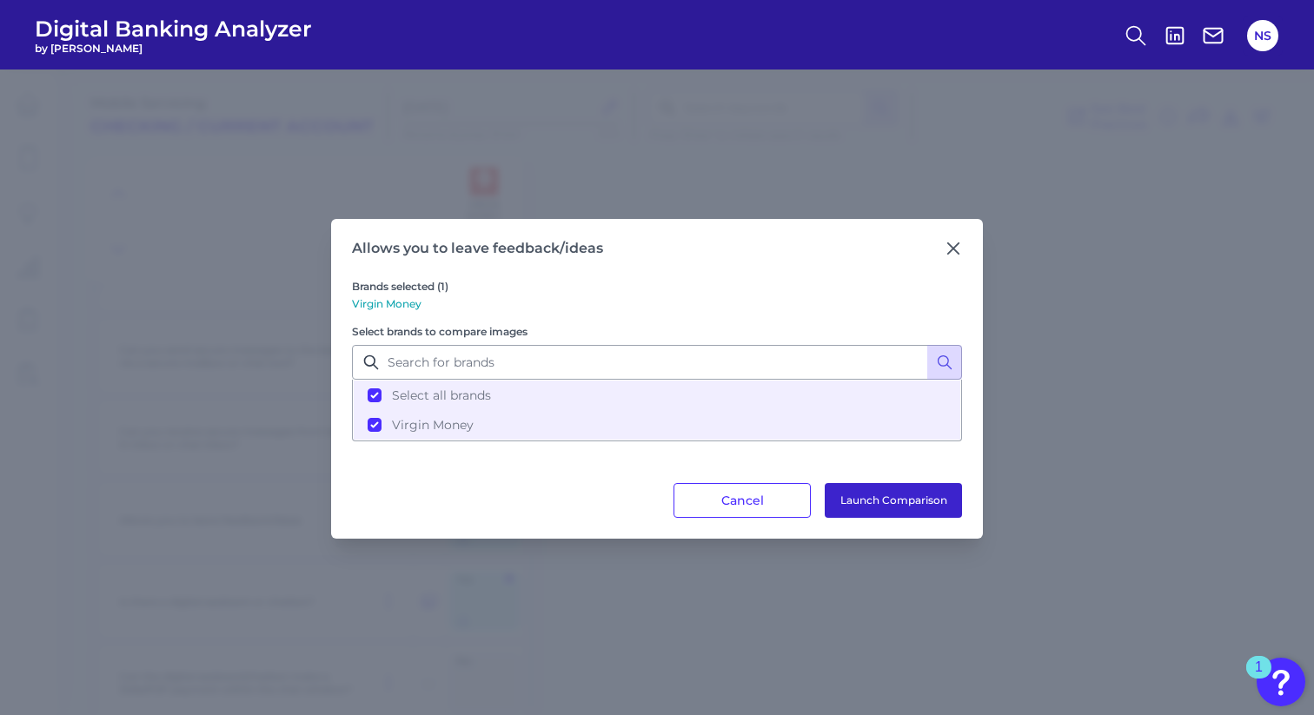
click at [874, 497] on button "Launch Comparison" at bounding box center [893, 500] width 137 height 35
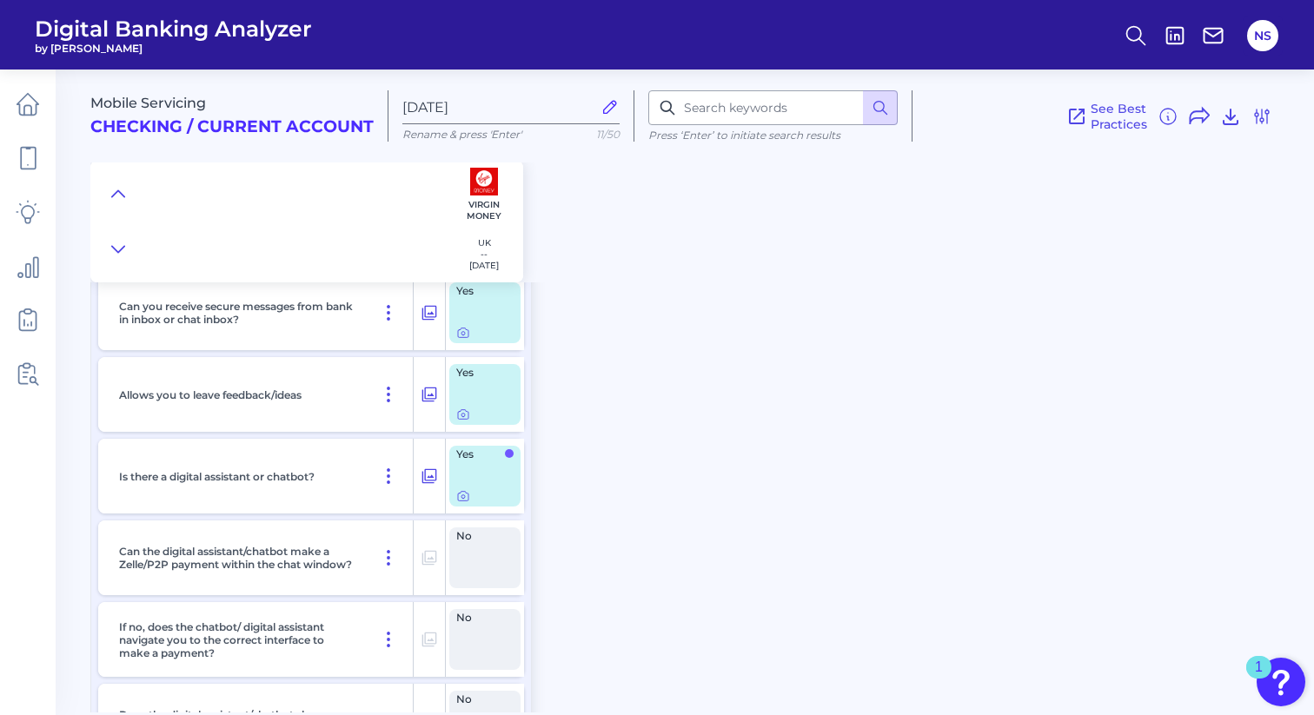
scroll to position [621, 0]
click at [433, 476] on icon at bounding box center [429, 475] width 17 height 21
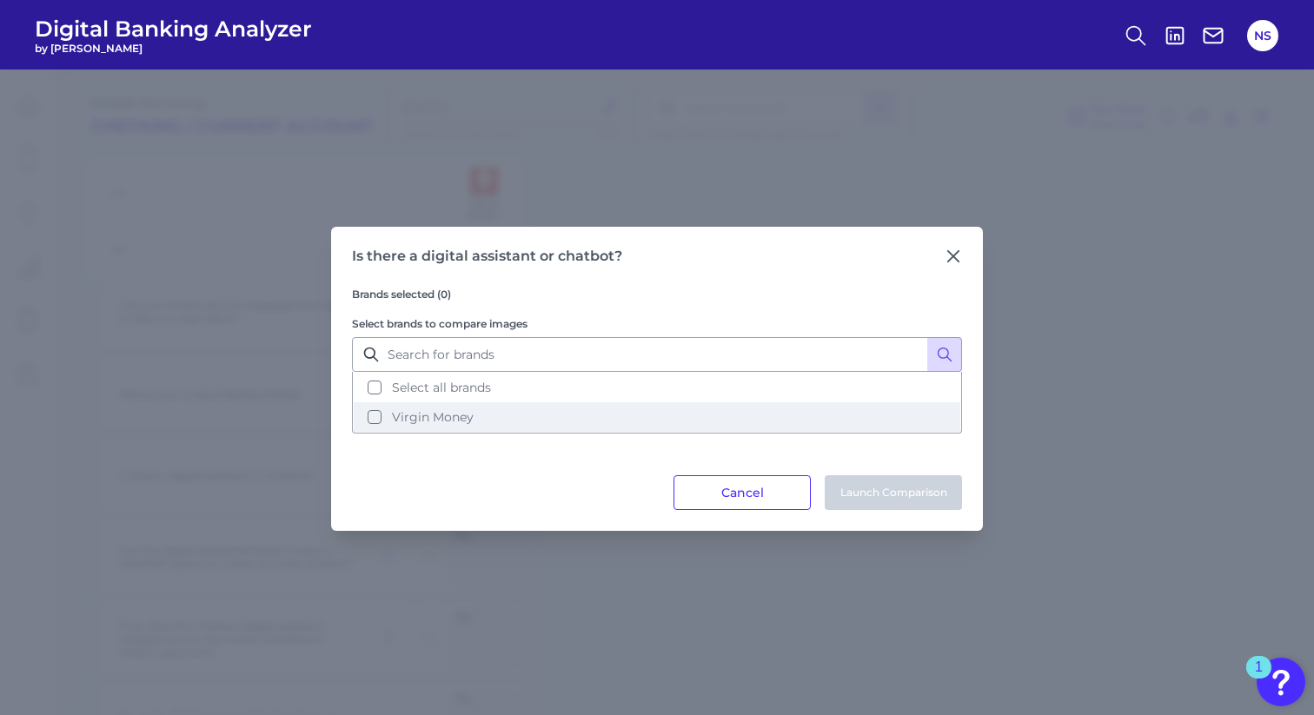
click at [406, 415] on span "Virgin Money" at bounding box center [433, 417] width 82 height 16
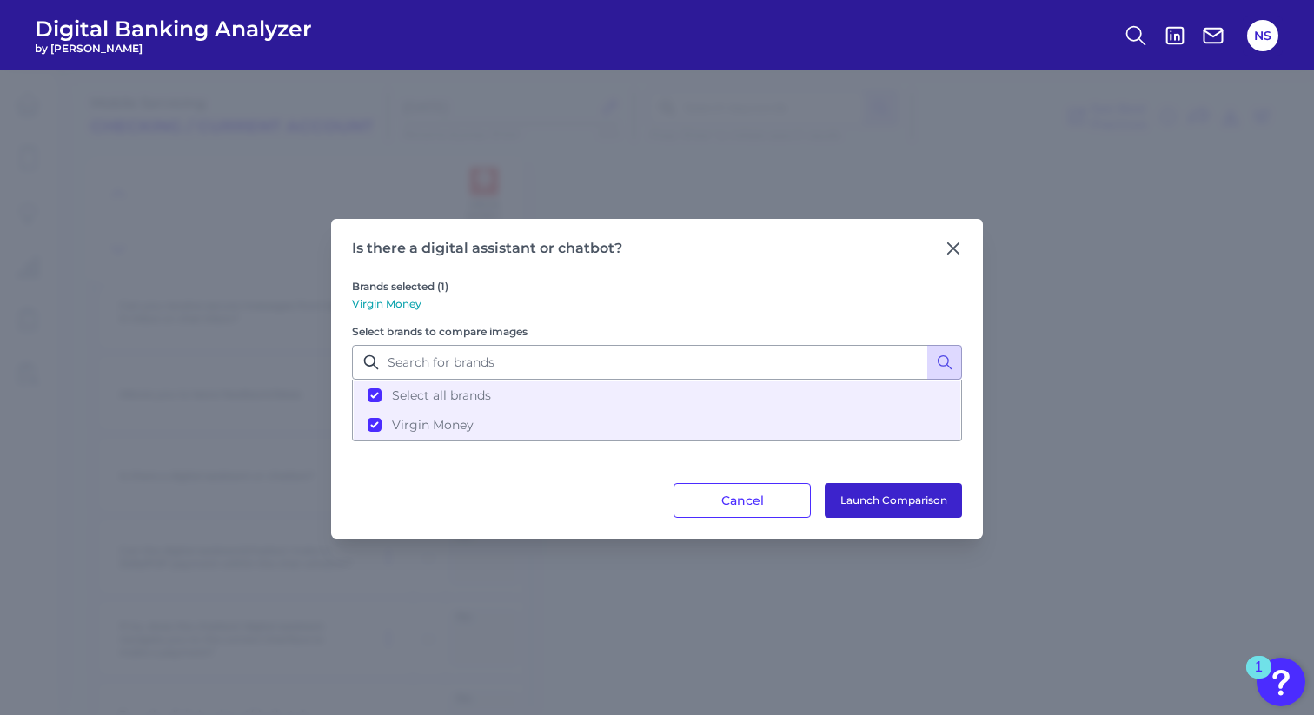
click at [944, 501] on button "Launch Comparison" at bounding box center [893, 500] width 137 height 35
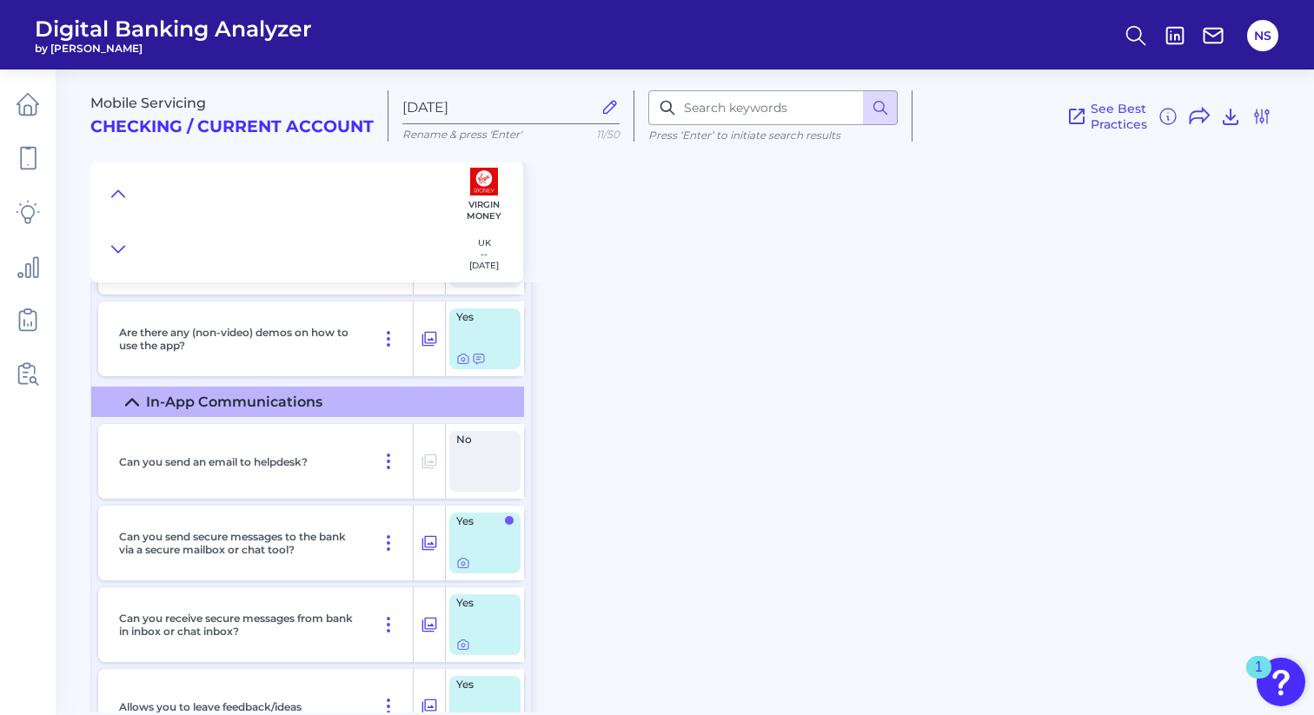
scroll to position [0, 0]
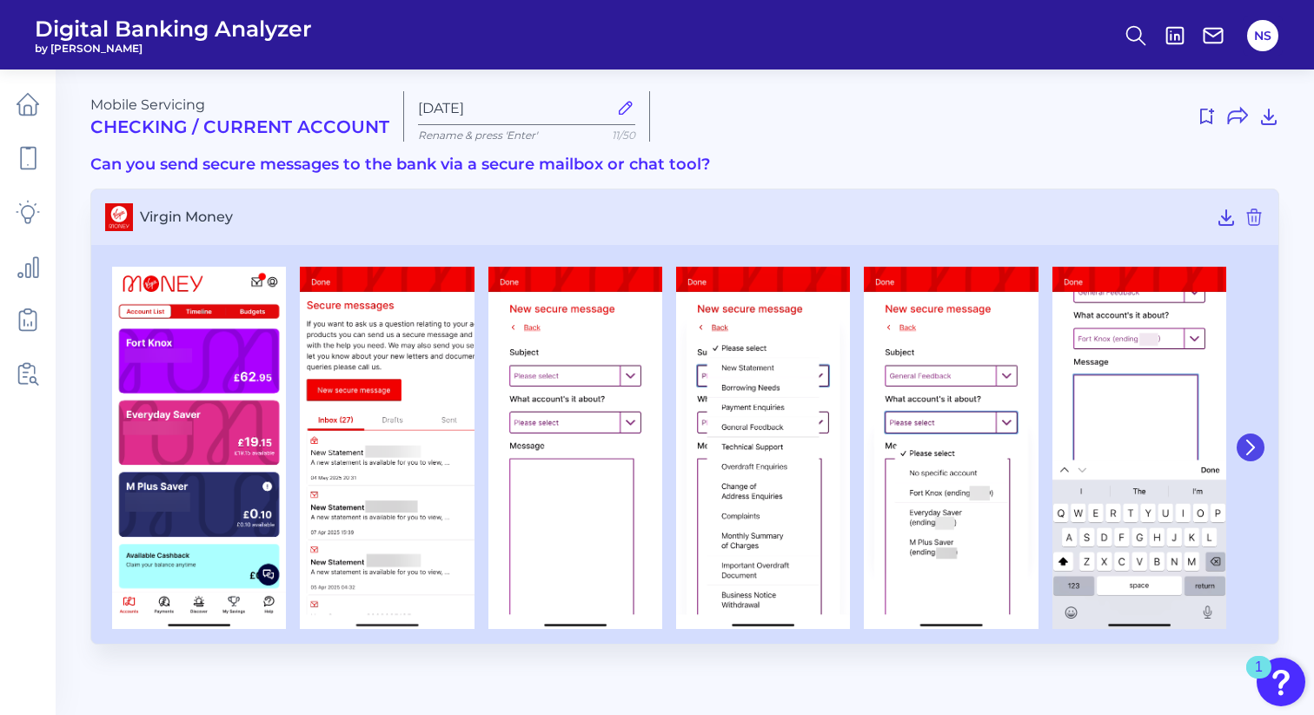
click at [1252, 447] on icon at bounding box center [1250, 448] width 7 height 14
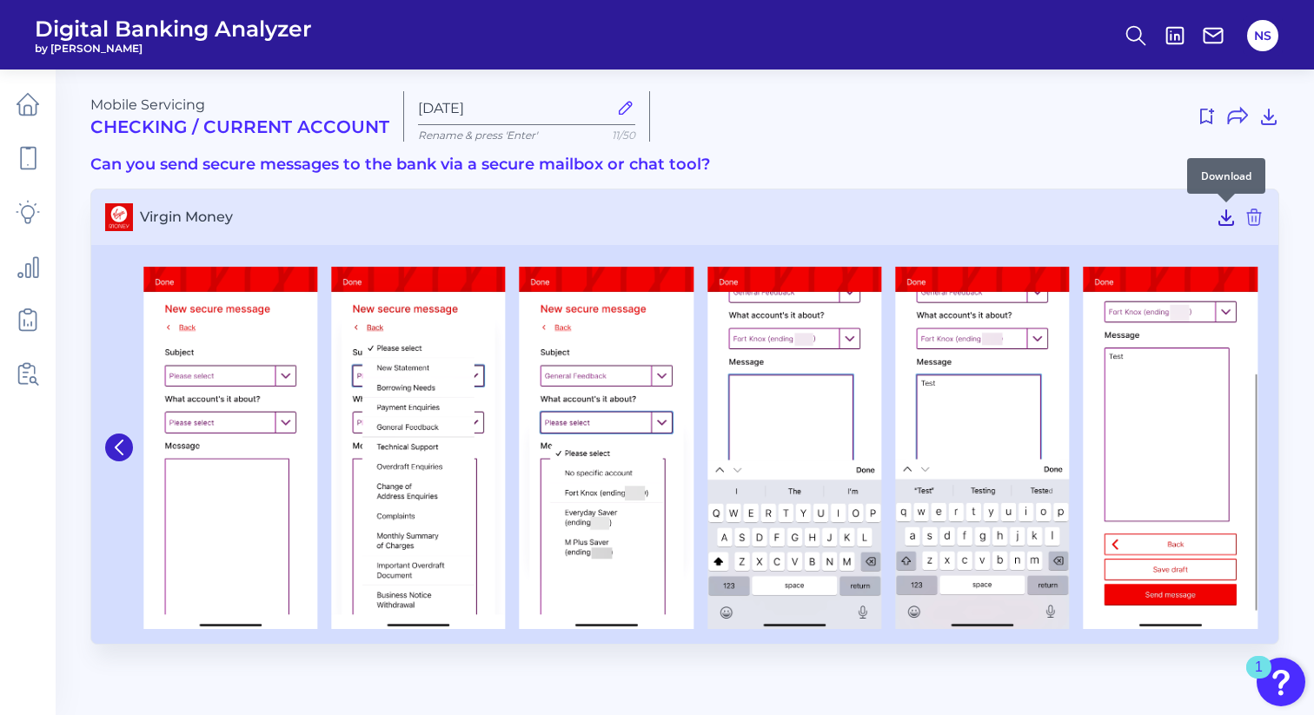
click at [1224, 218] on icon at bounding box center [1226, 217] width 14 height 15
click at [116, 447] on icon at bounding box center [119, 448] width 7 height 14
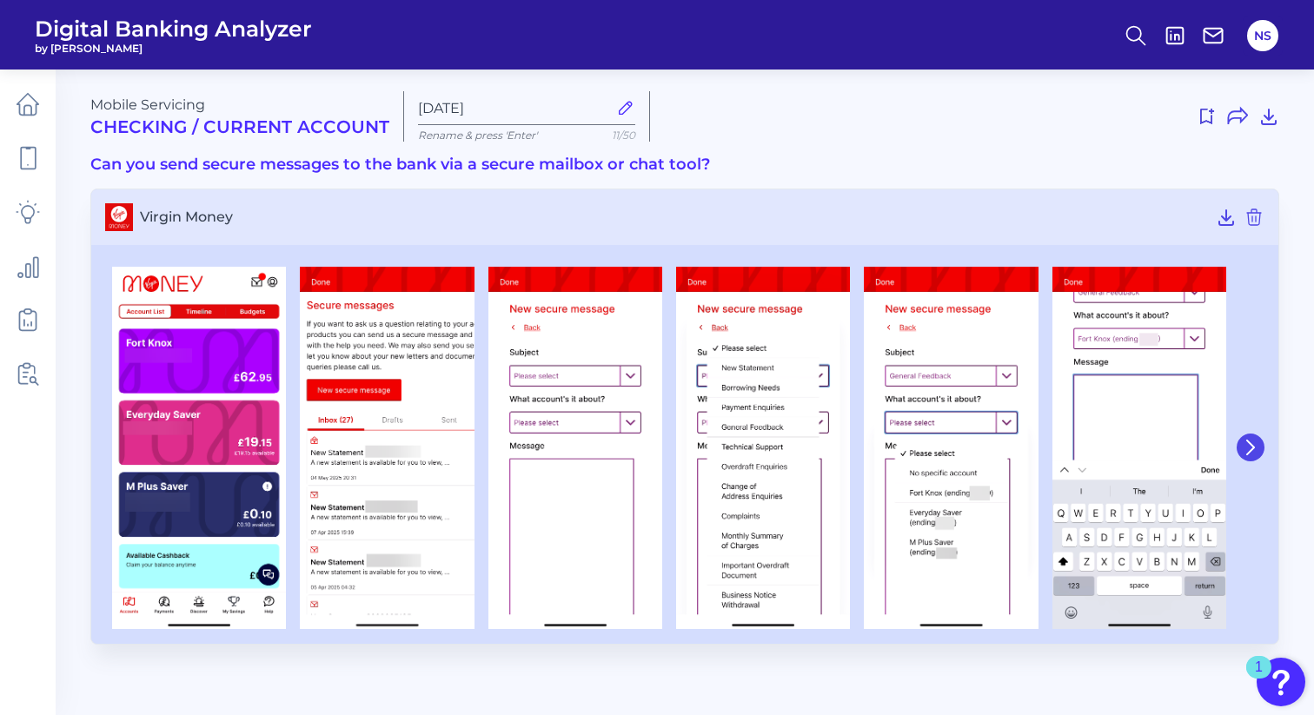
click at [1250, 442] on icon at bounding box center [1250, 448] width 7 height 14
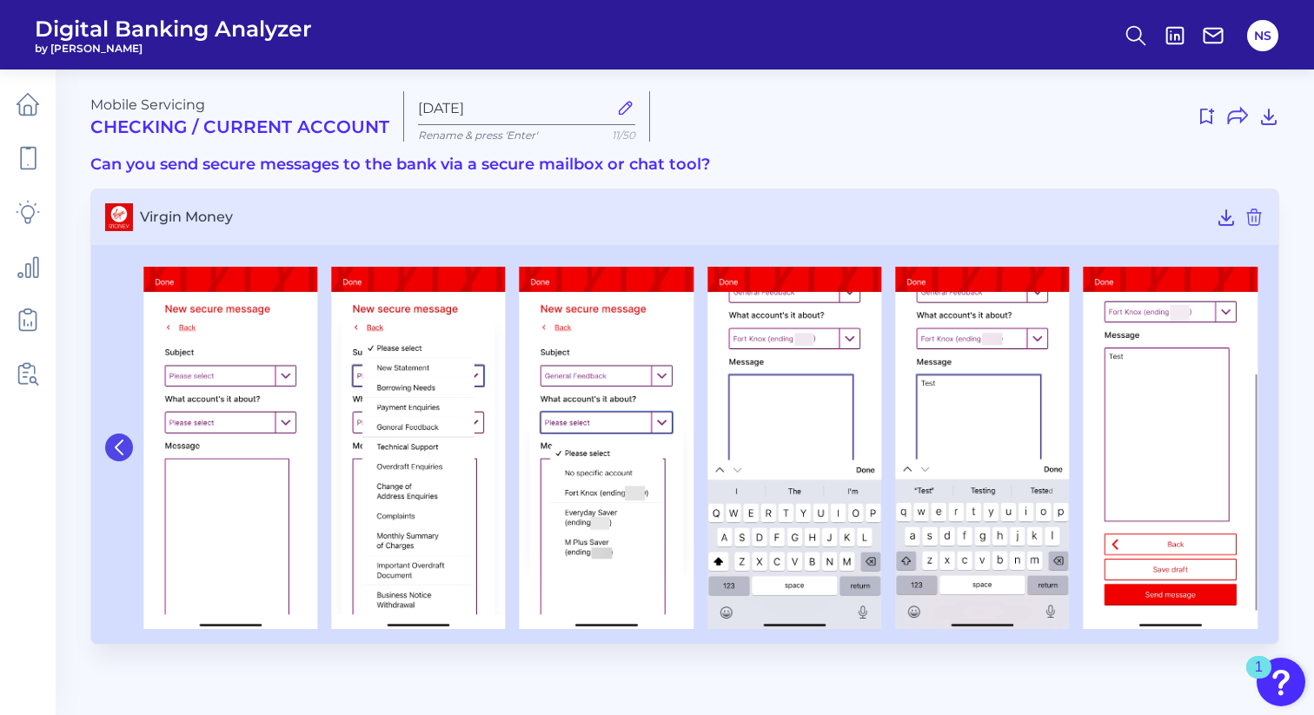
click at [123, 446] on icon at bounding box center [119, 448] width 16 height 16
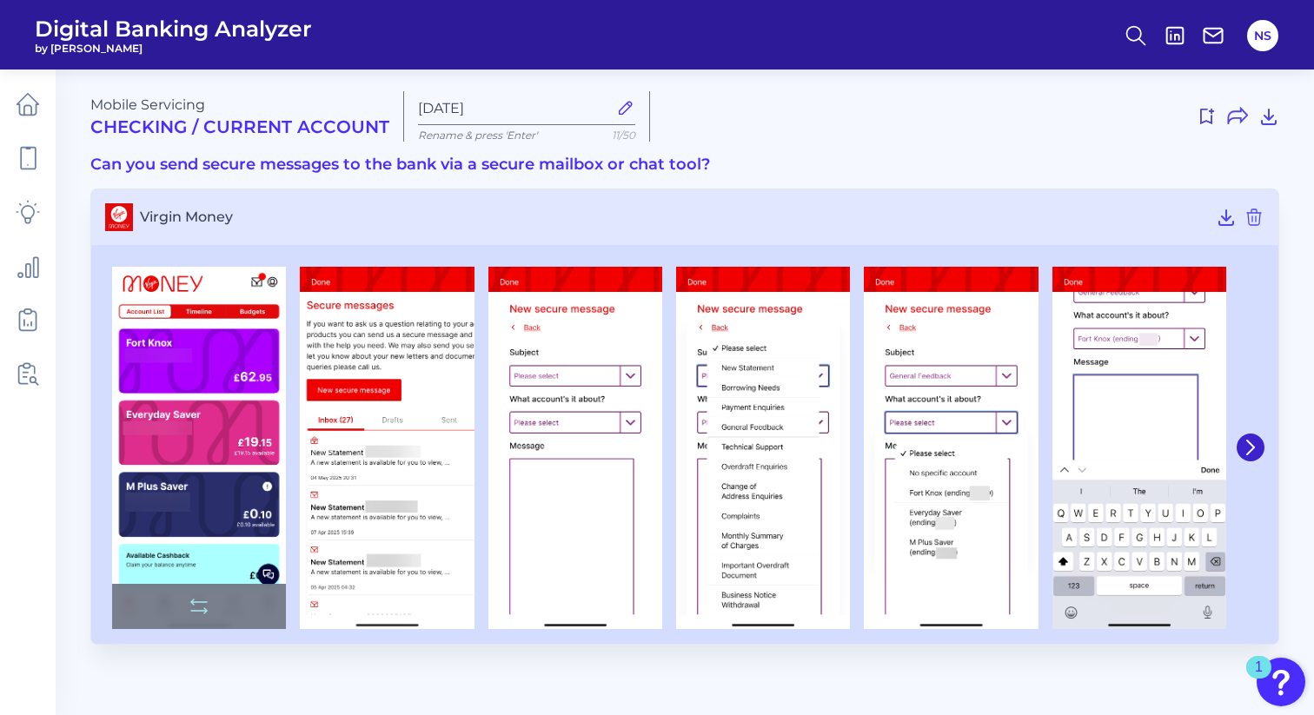
click at [200, 418] on img at bounding box center [199, 448] width 174 height 362
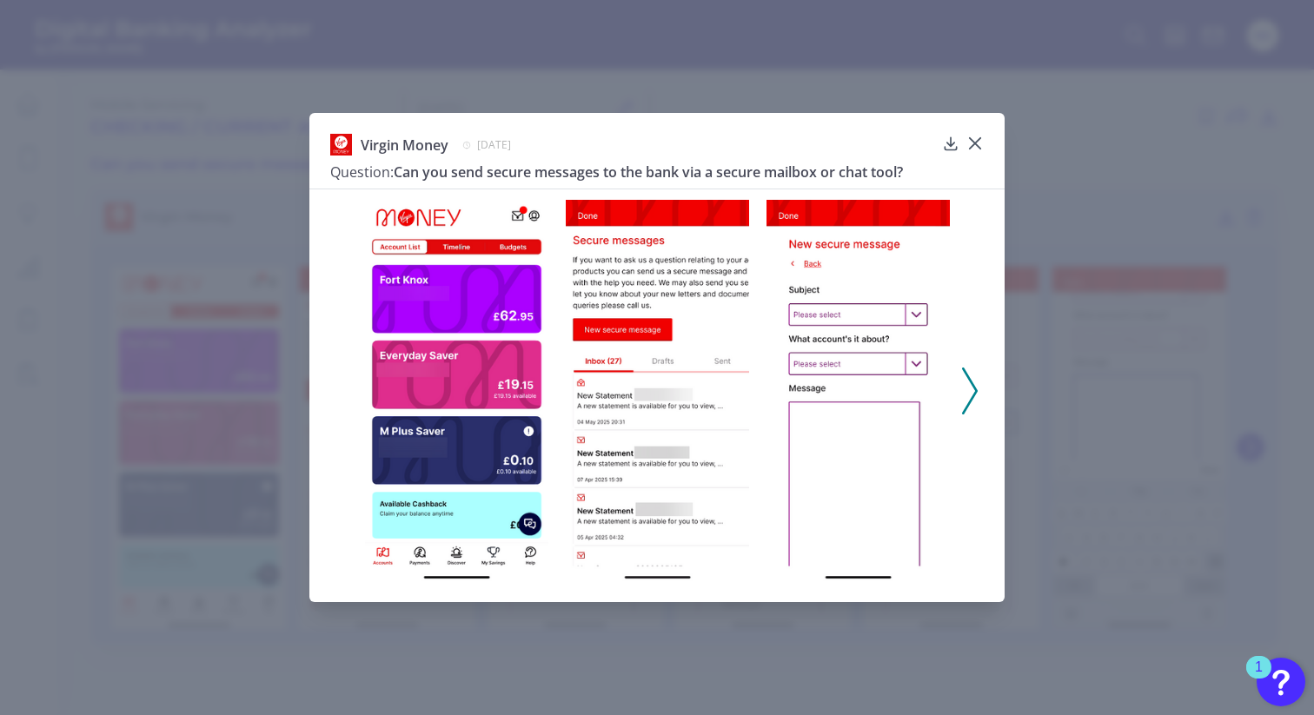
click at [973, 389] on icon at bounding box center [970, 391] width 16 height 47
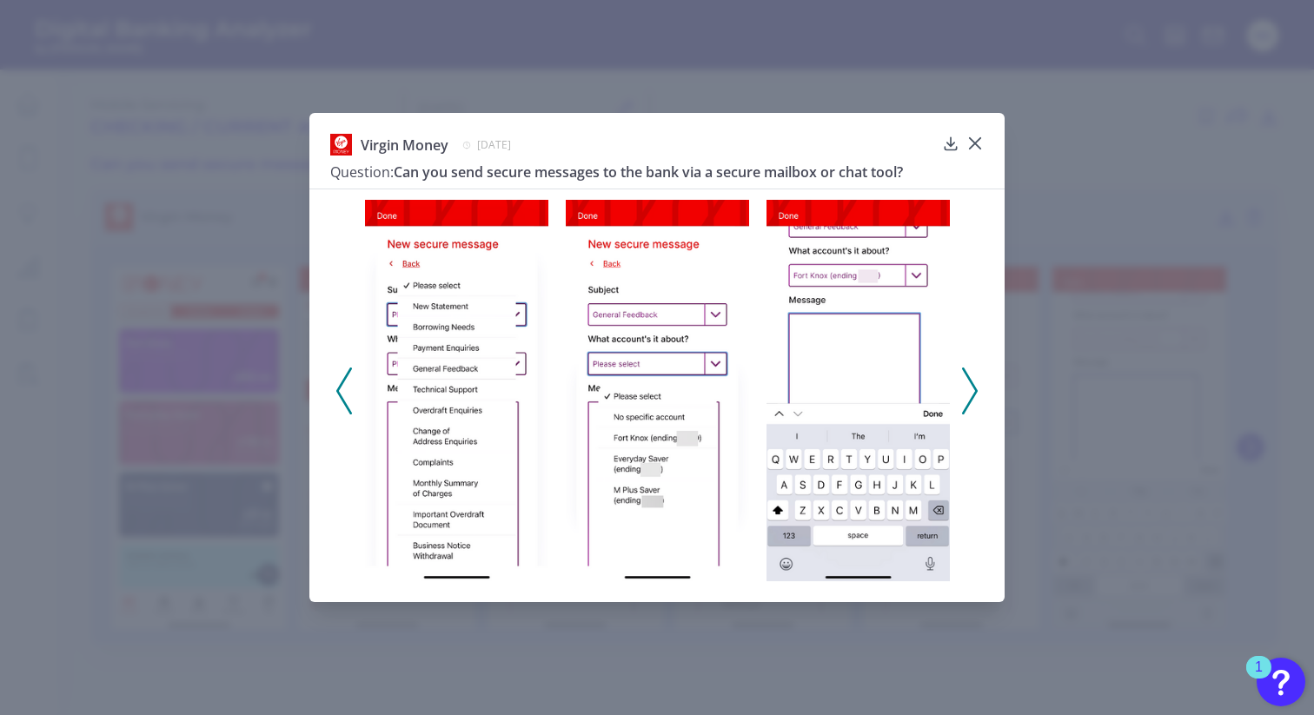
click at [973, 389] on icon at bounding box center [970, 391] width 16 height 47
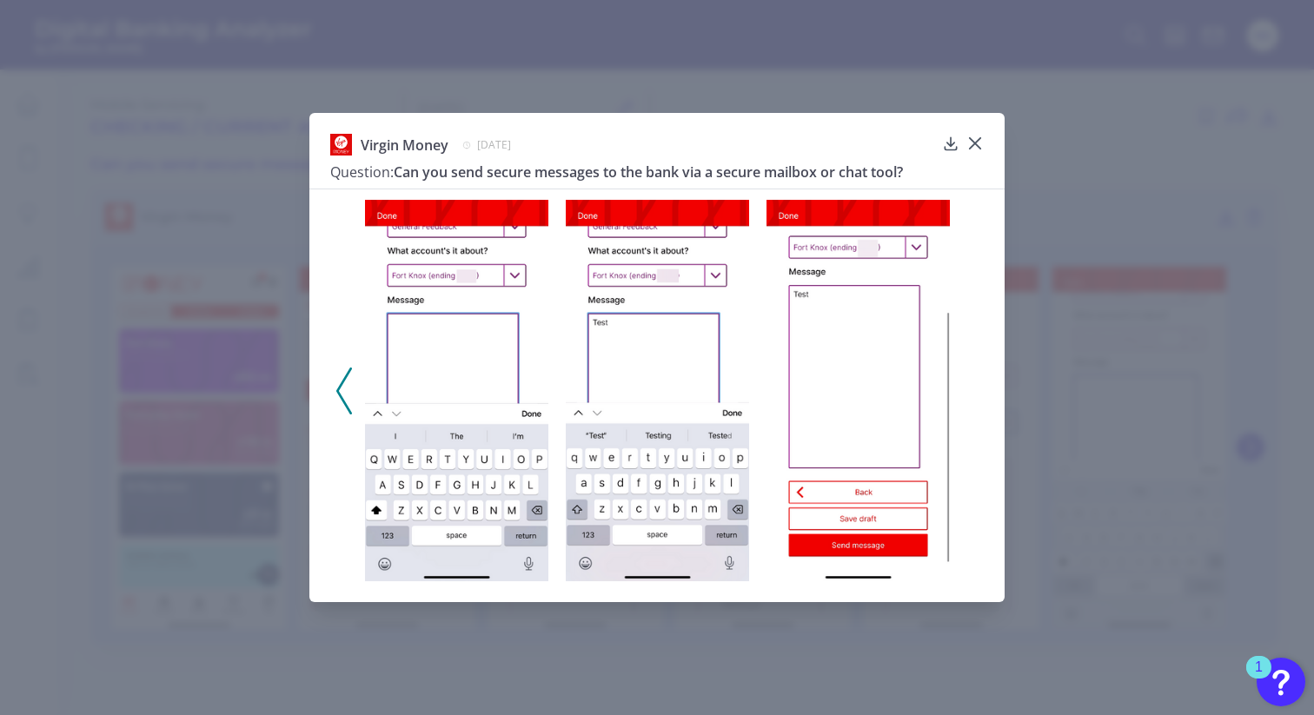
click at [344, 390] on icon at bounding box center [344, 391] width 16 height 47
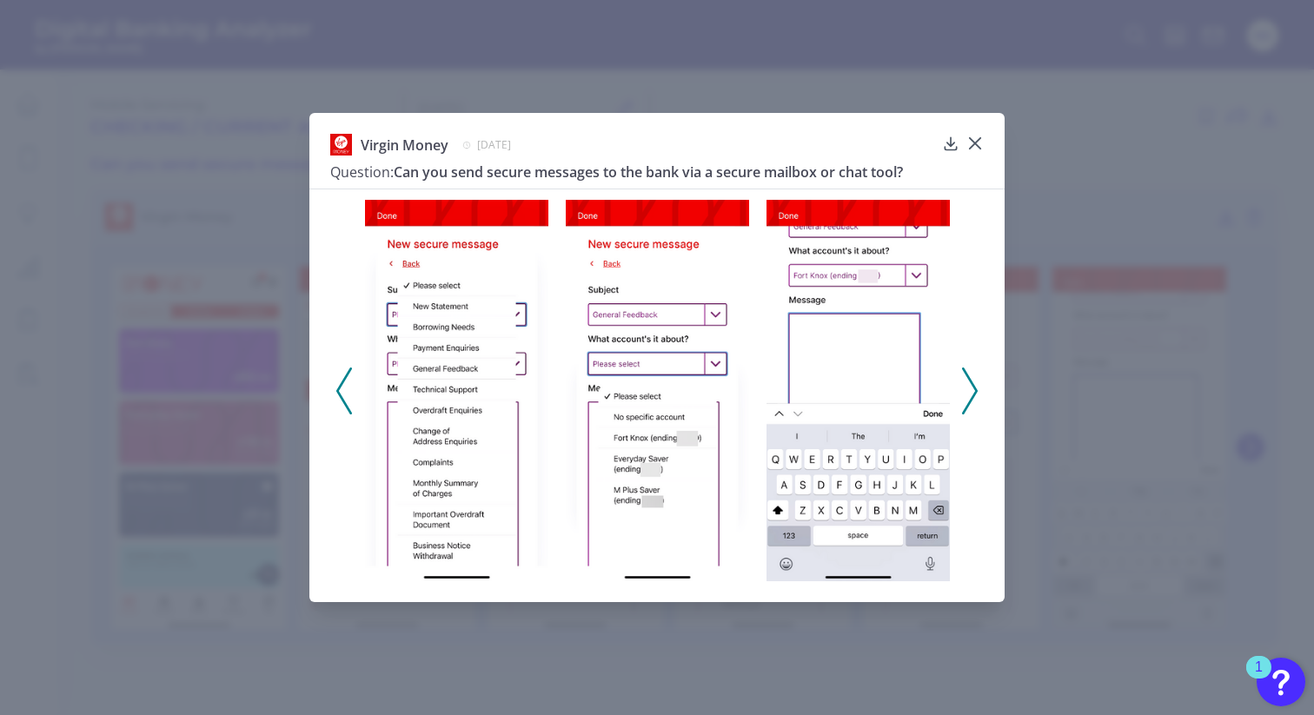
click at [344, 390] on icon at bounding box center [344, 391] width 16 height 47
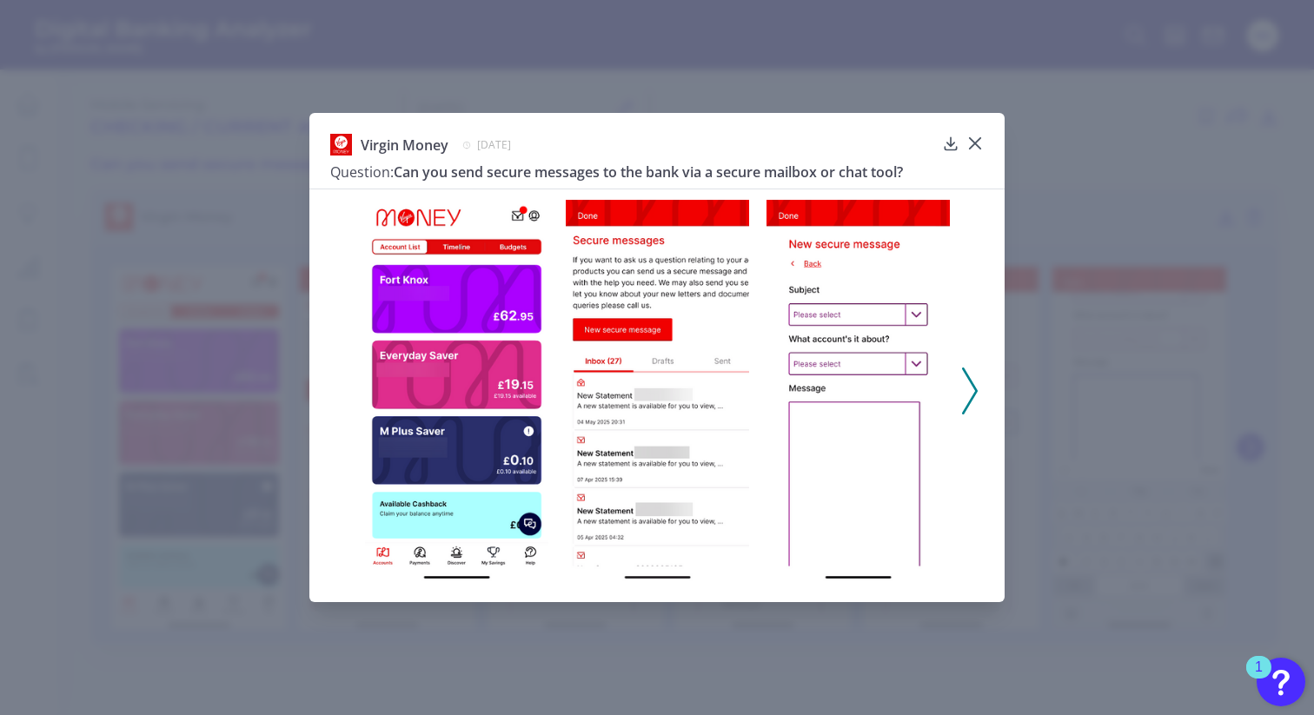
click at [969, 391] on icon at bounding box center [970, 391] width 16 height 47
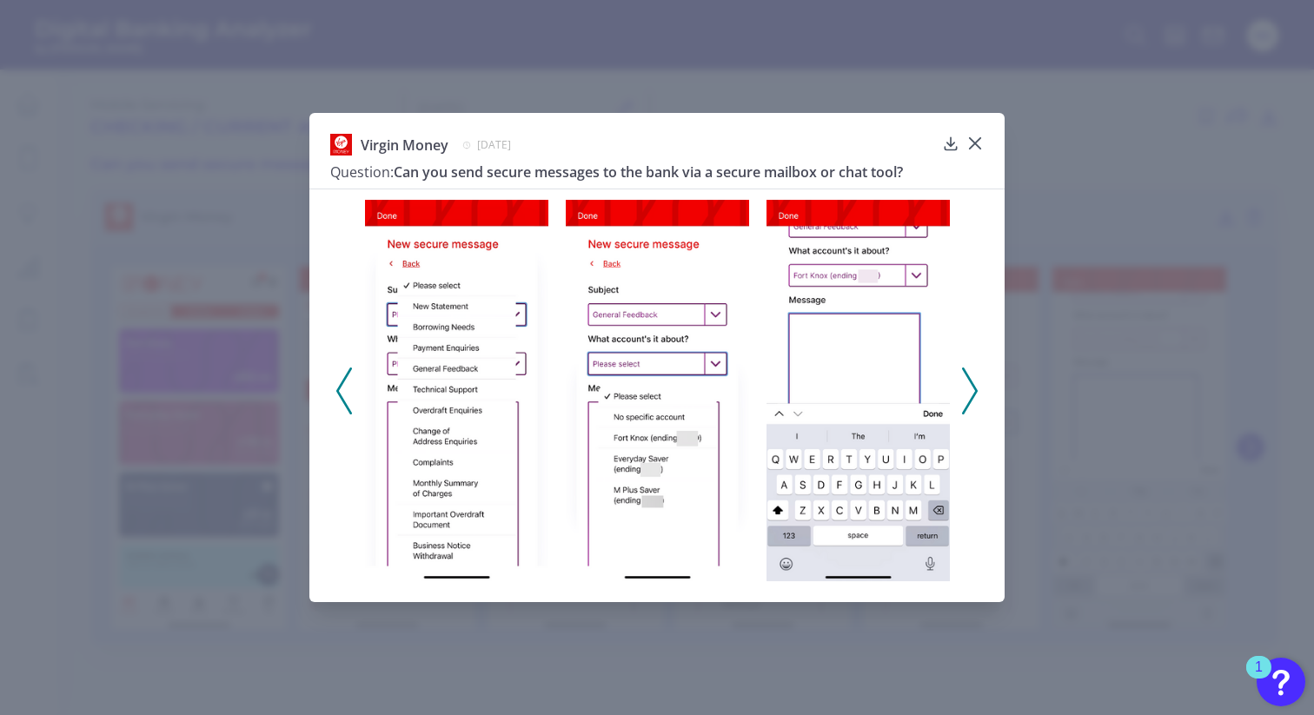
click at [978, 392] on button at bounding box center [969, 391] width 17 height 47
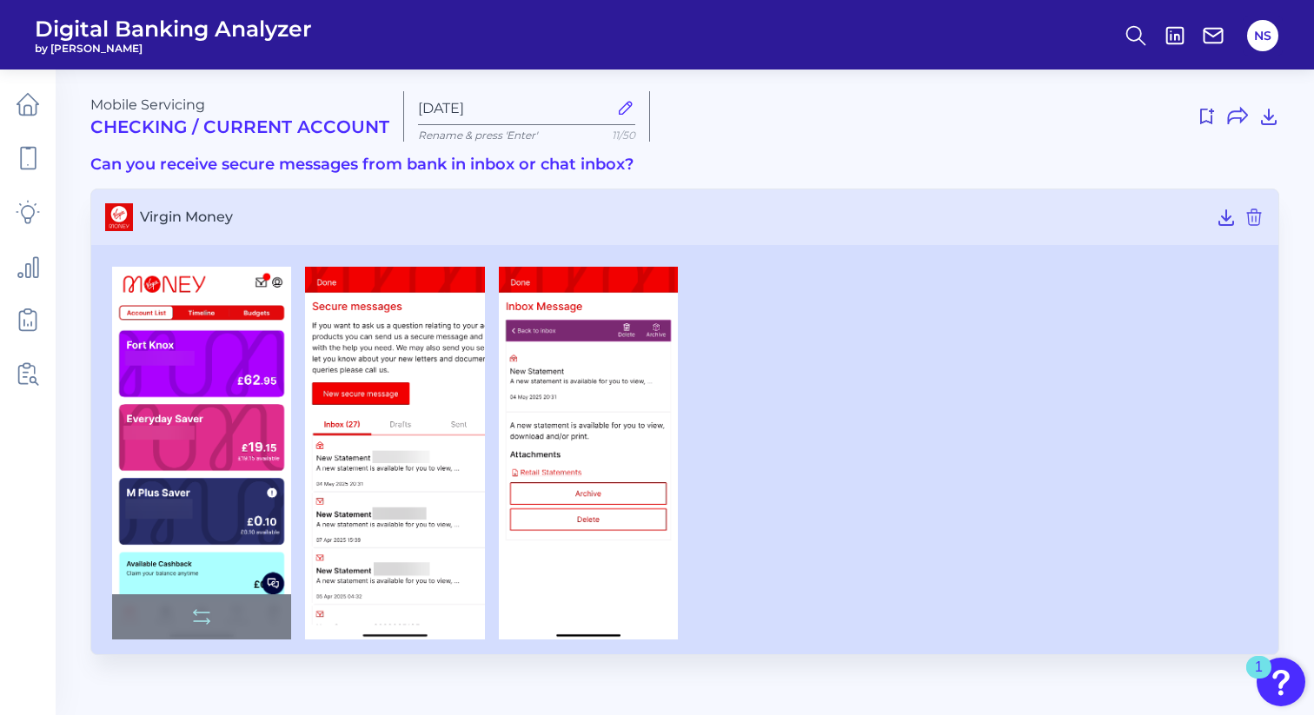
click at [265, 435] on img at bounding box center [201, 453] width 179 height 373
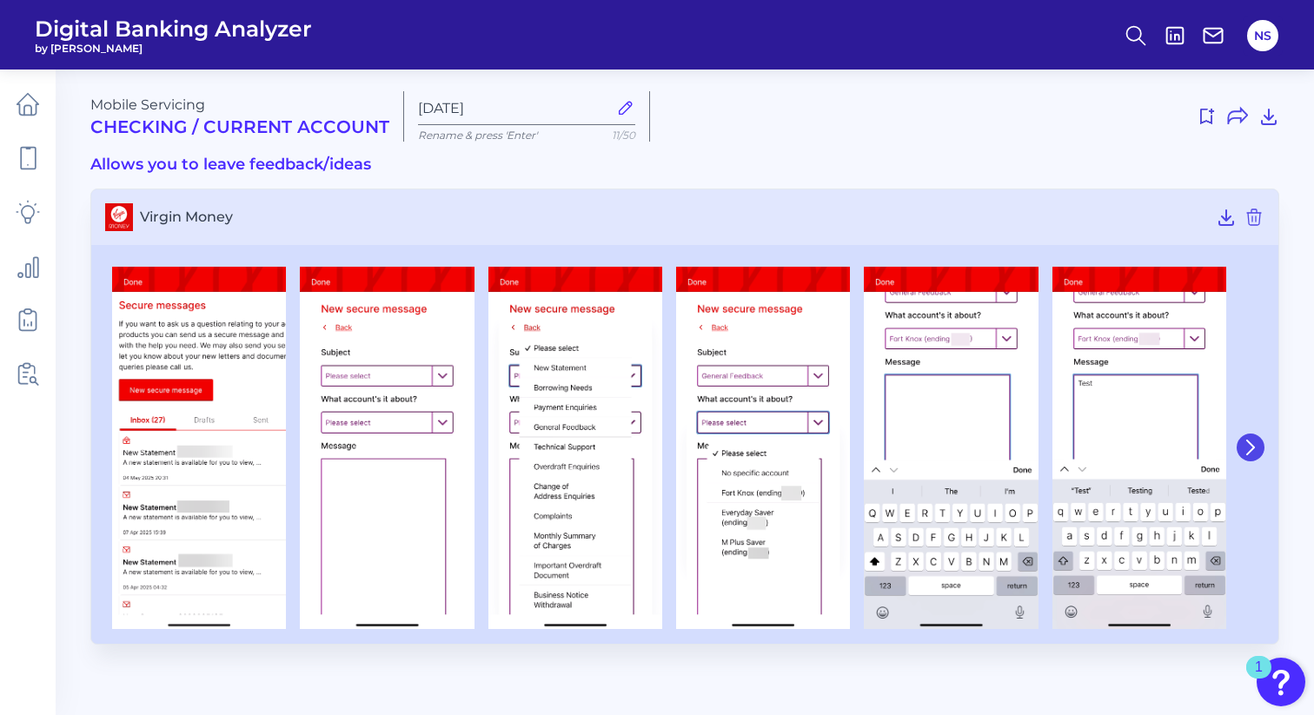
click at [1253, 446] on icon at bounding box center [1250, 448] width 7 height 14
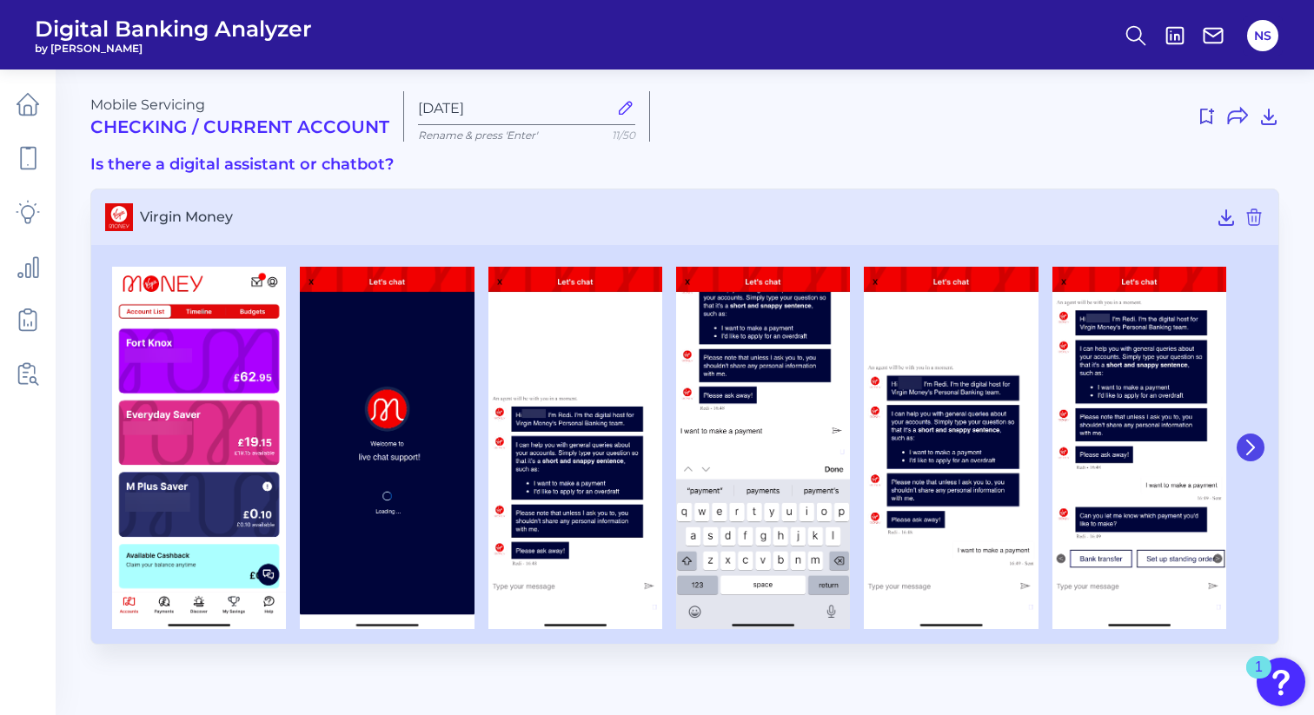
click at [1252, 442] on icon at bounding box center [1251, 448] width 16 height 16
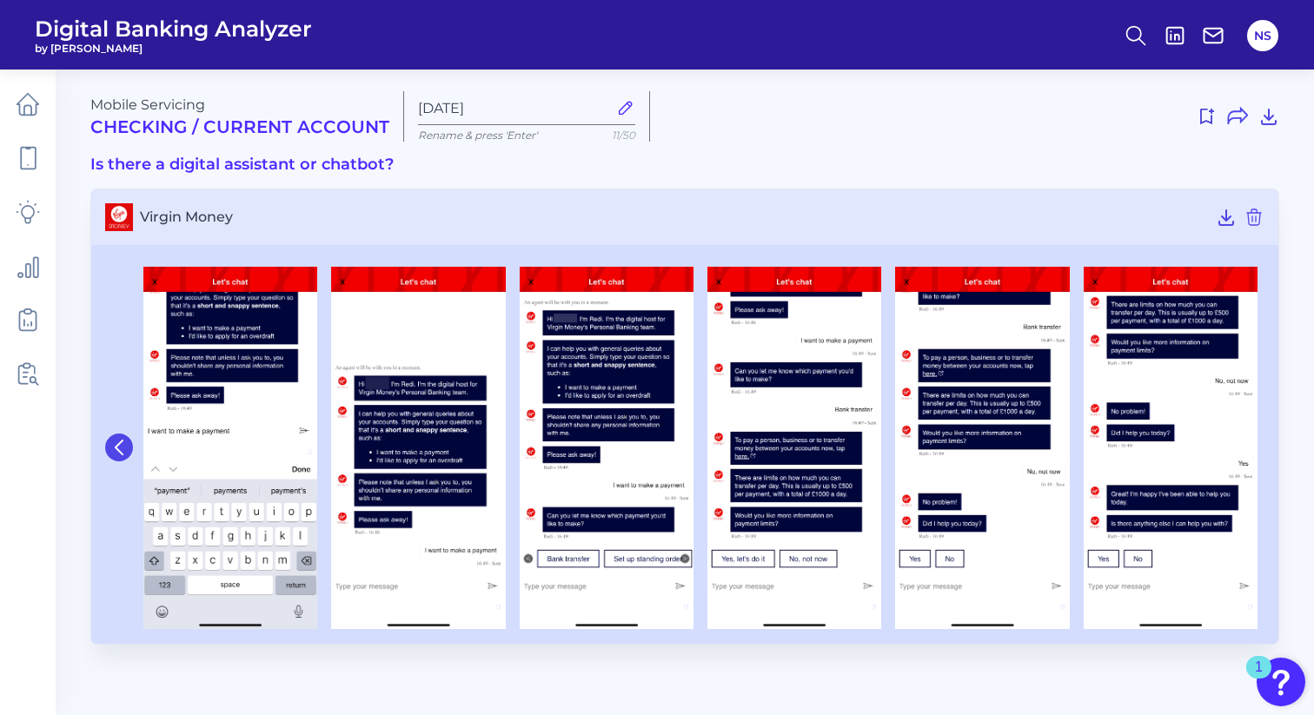
click at [117, 444] on icon at bounding box center [119, 448] width 7 height 14
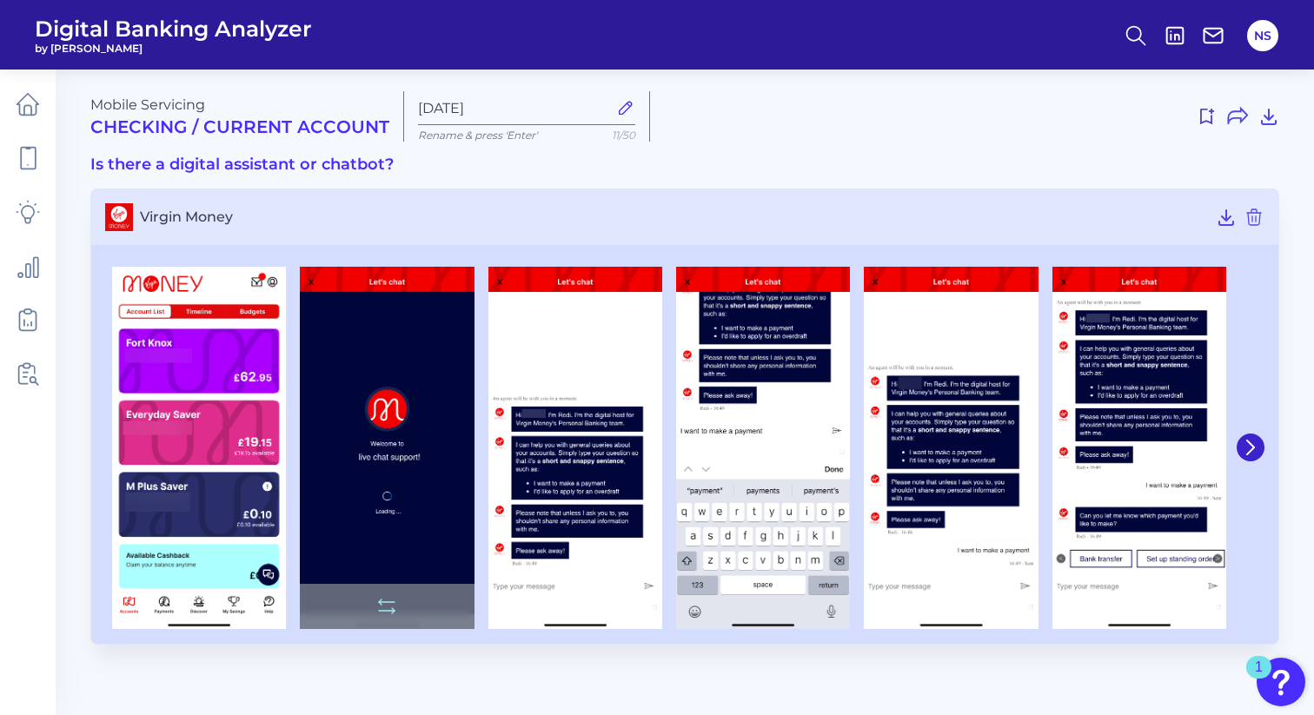
click at [352, 375] on img at bounding box center [387, 448] width 174 height 362
